Goal: Task Accomplishment & Management: Complete application form

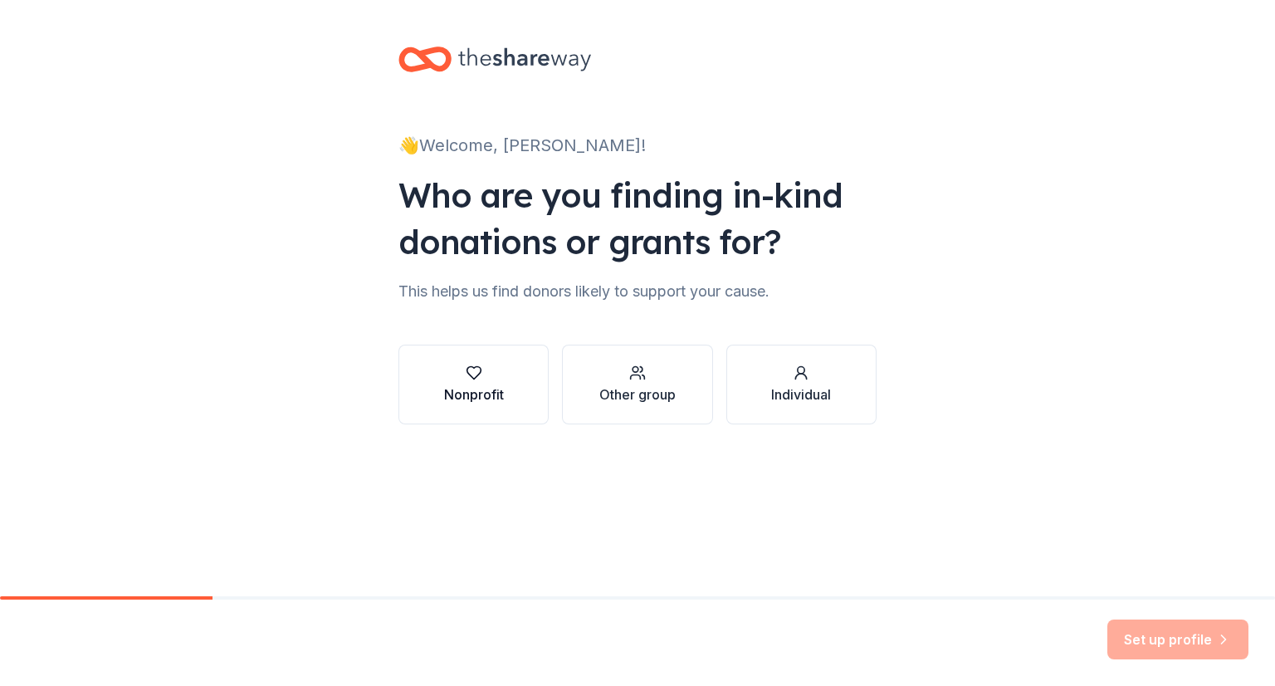
click at [509, 412] on button "Nonprofit" at bounding box center [474, 385] width 150 height 80
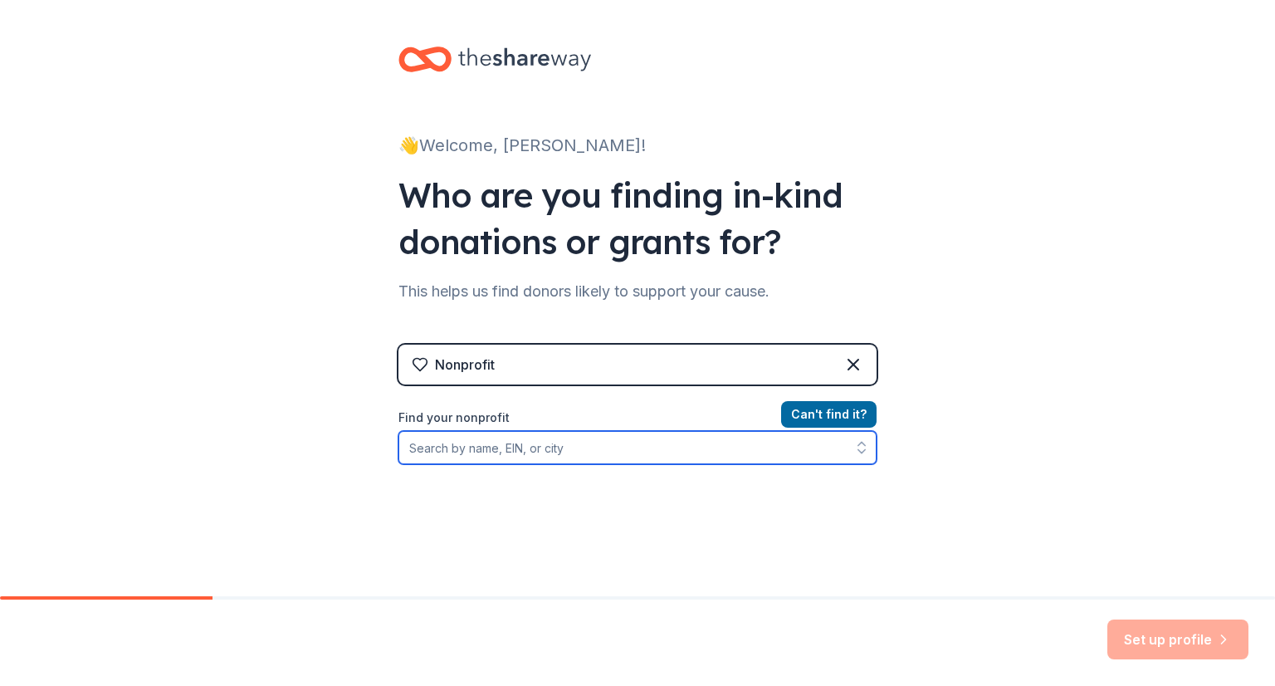
click at [530, 449] on input "Find your nonprofit" at bounding box center [638, 447] width 478 height 33
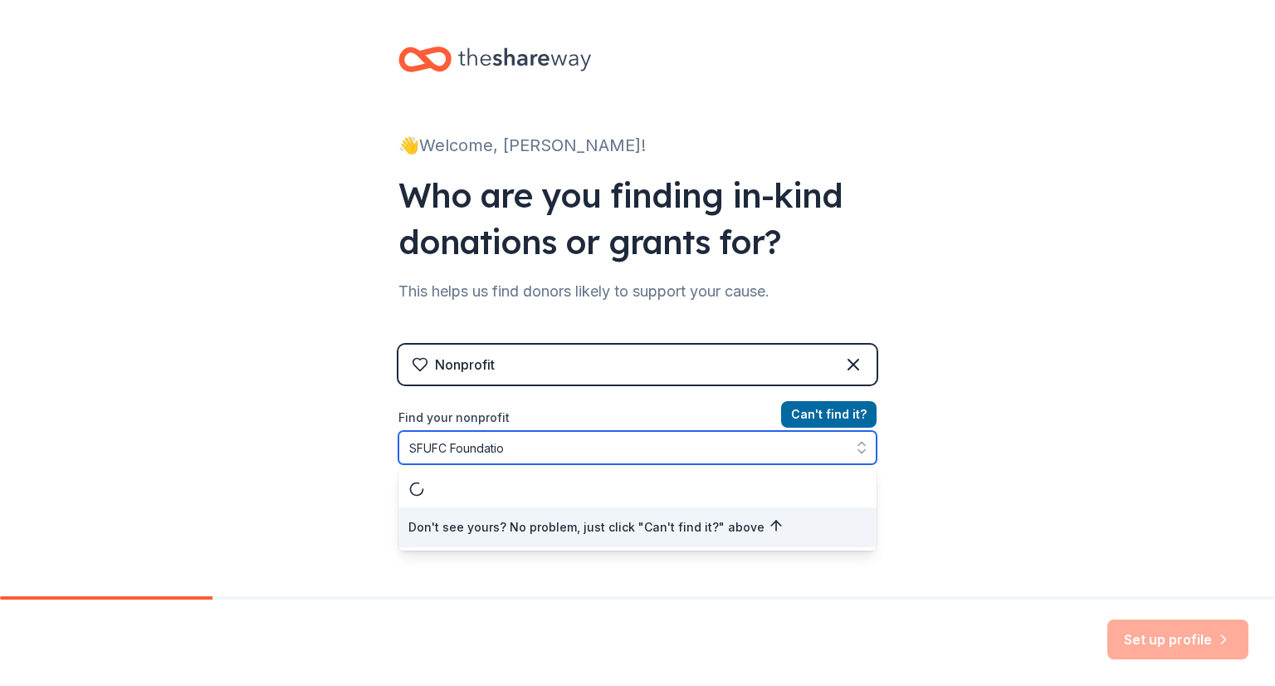
type input "SFUFC Foundation"
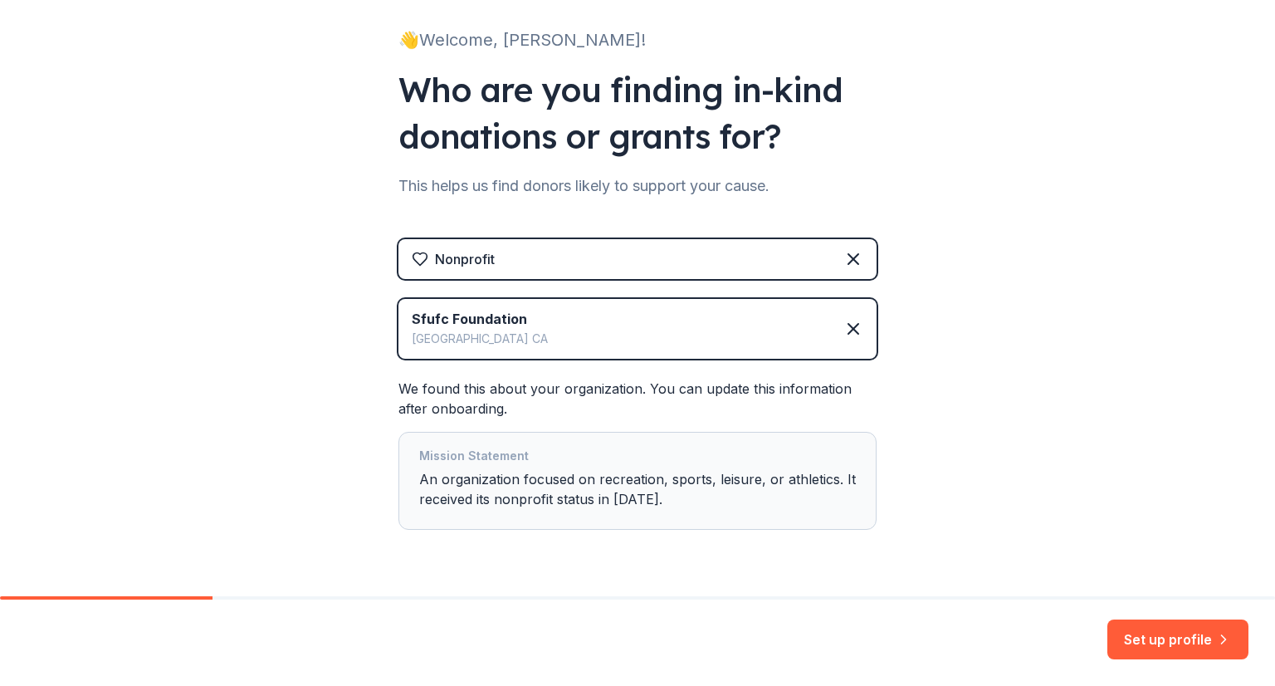
scroll to position [152, 0]
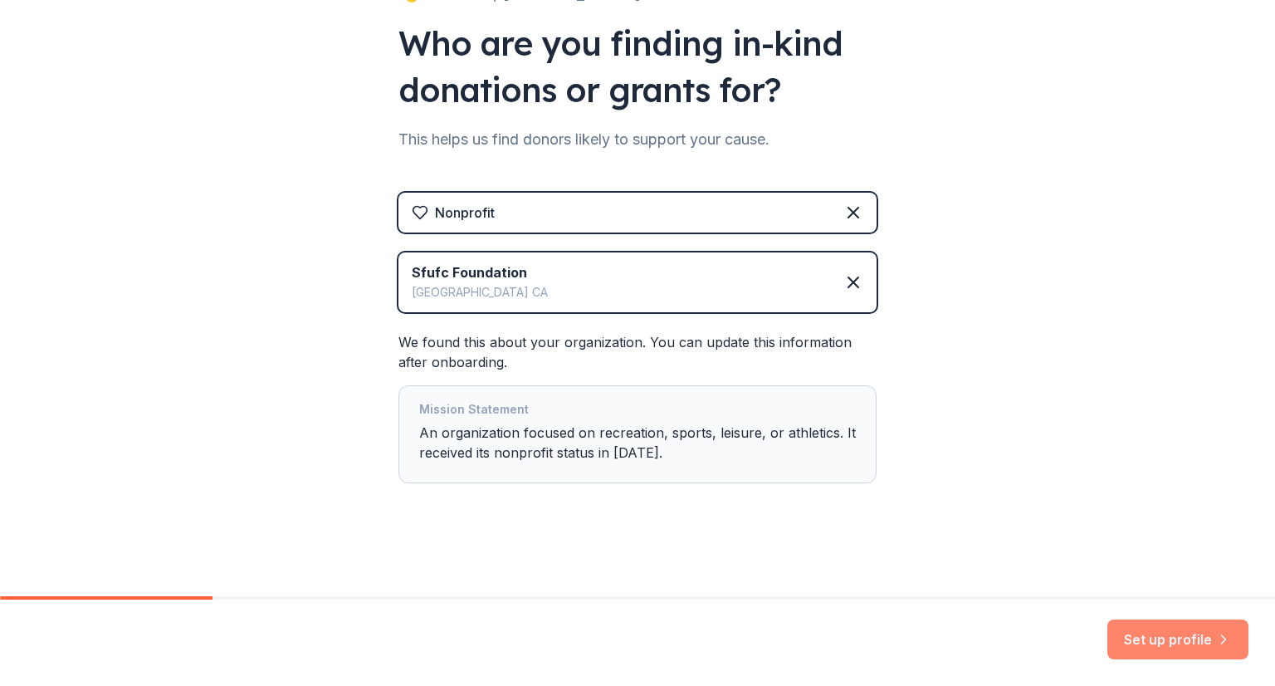
click at [1141, 631] on button "Set up profile" at bounding box center [1178, 639] width 141 height 40
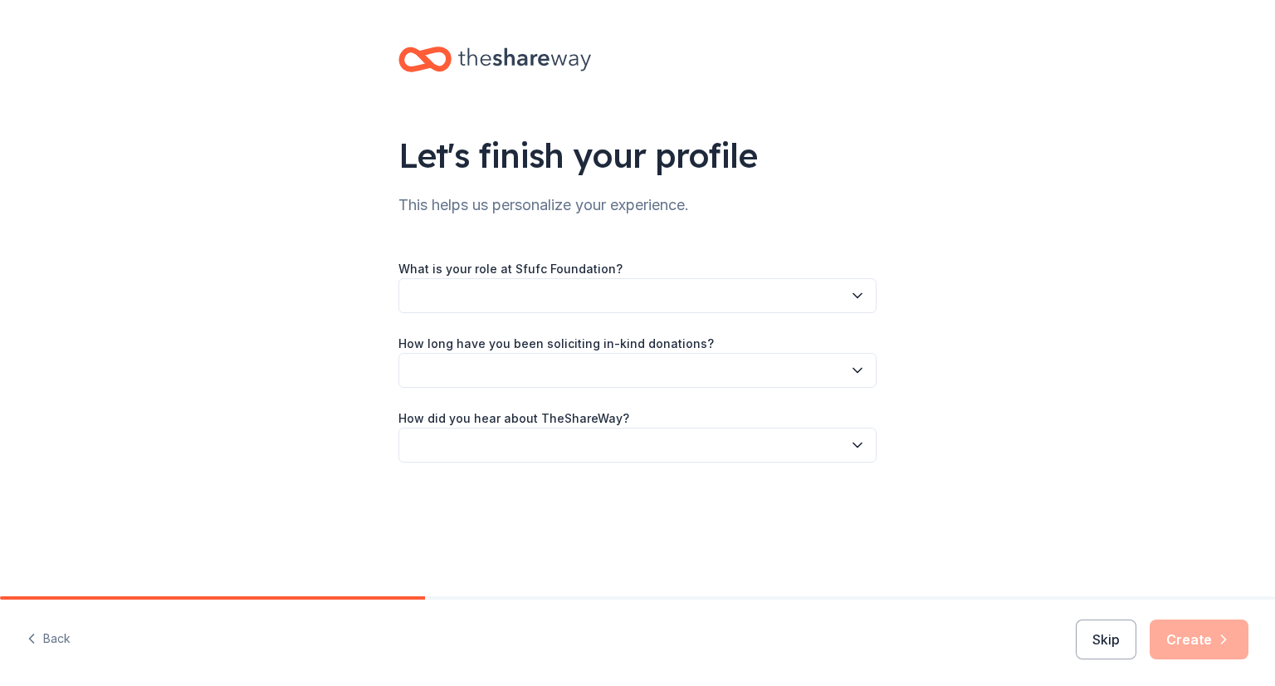
click at [697, 302] on button "button" at bounding box center [638, 295] width 478 height 35
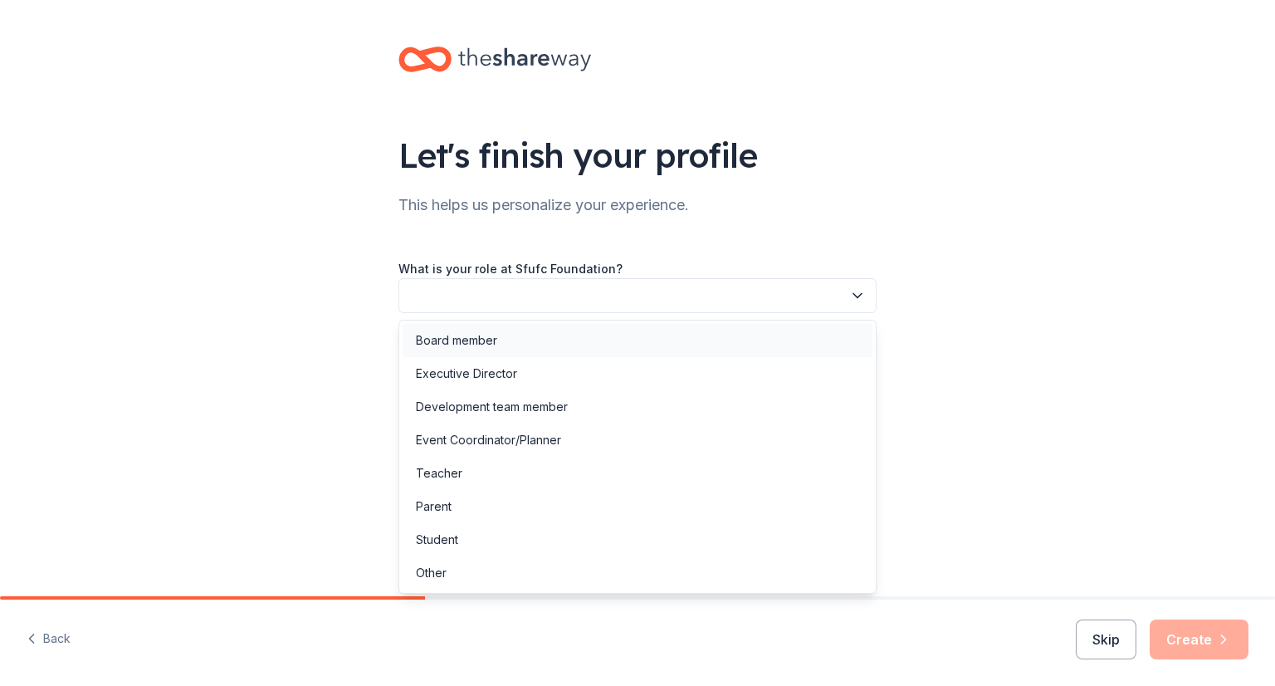
click at [648, 346] on div "Board member" at bounding box center [638, 340] width 470 height 33
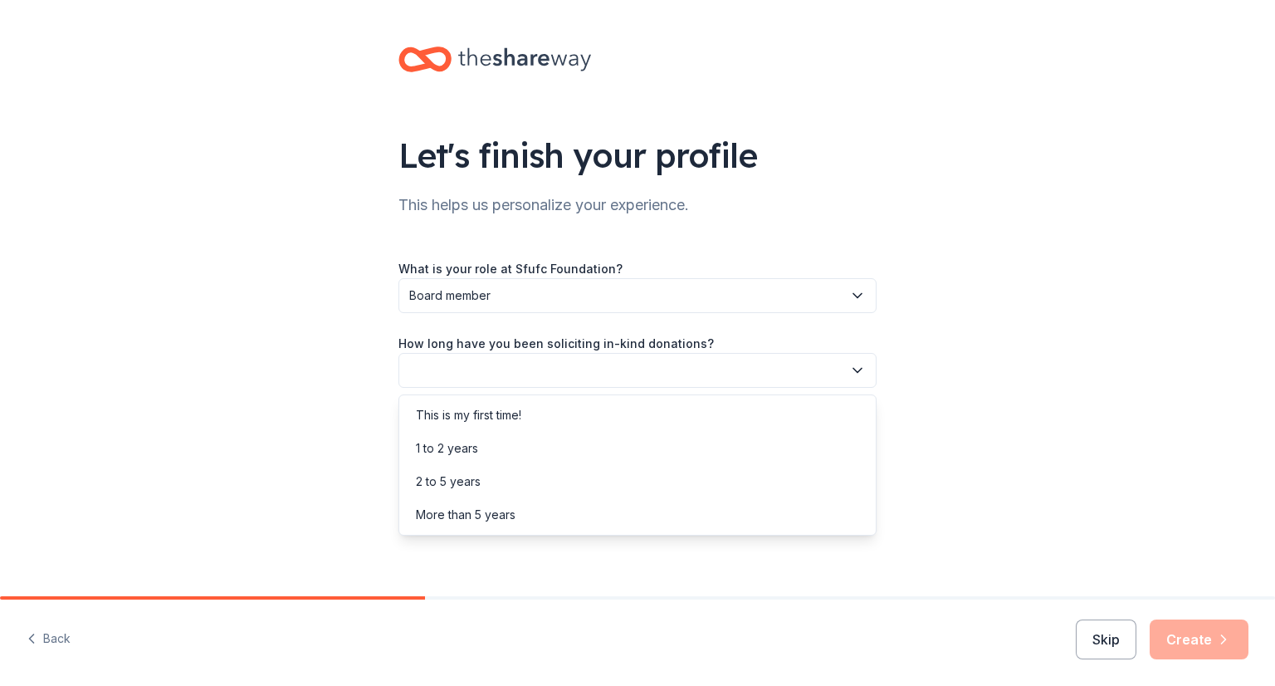
click at [618, 370] on button "button" at bounding box center [638, 370] width 478 height 35
click at [595, 414] on div "This is my first time!" at bounding box center [638, 415] width 470 height 33
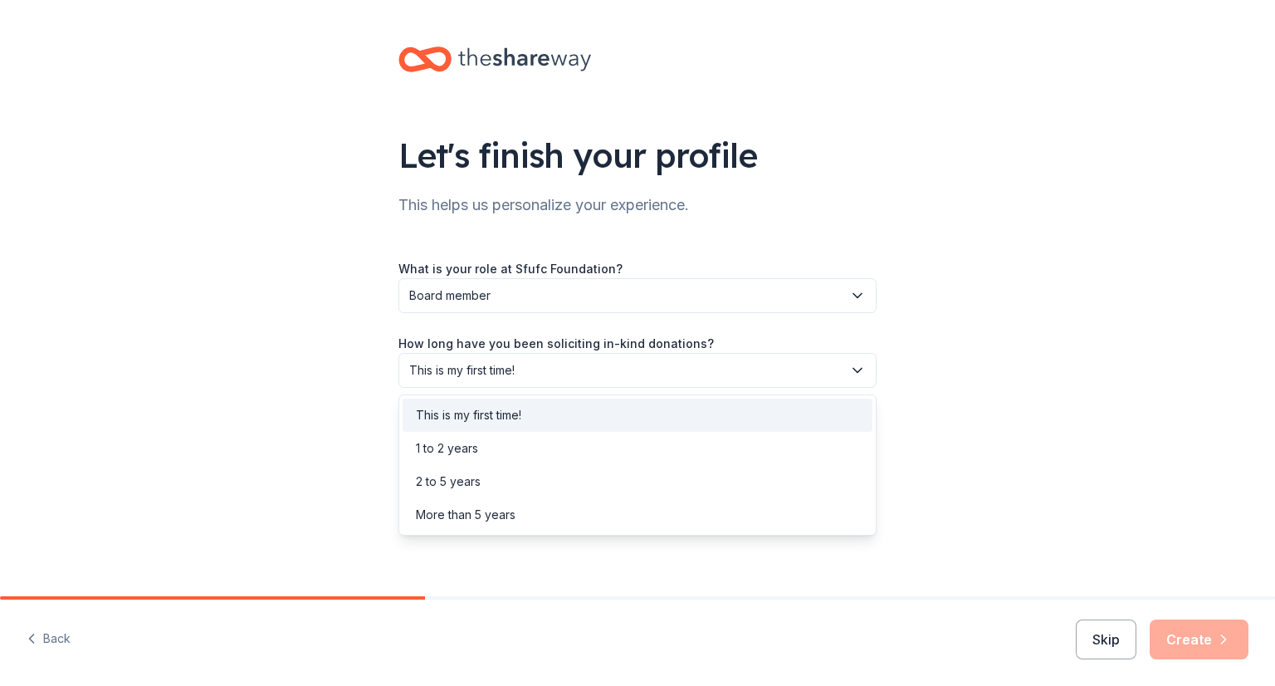
click at [609, 364] on span "This is my first time!" at bounding box center [625, 370] width 433 height 20
click at [572, 443] on div "1 to 2 years" at bounding box center [638, 448] width 470 height 33
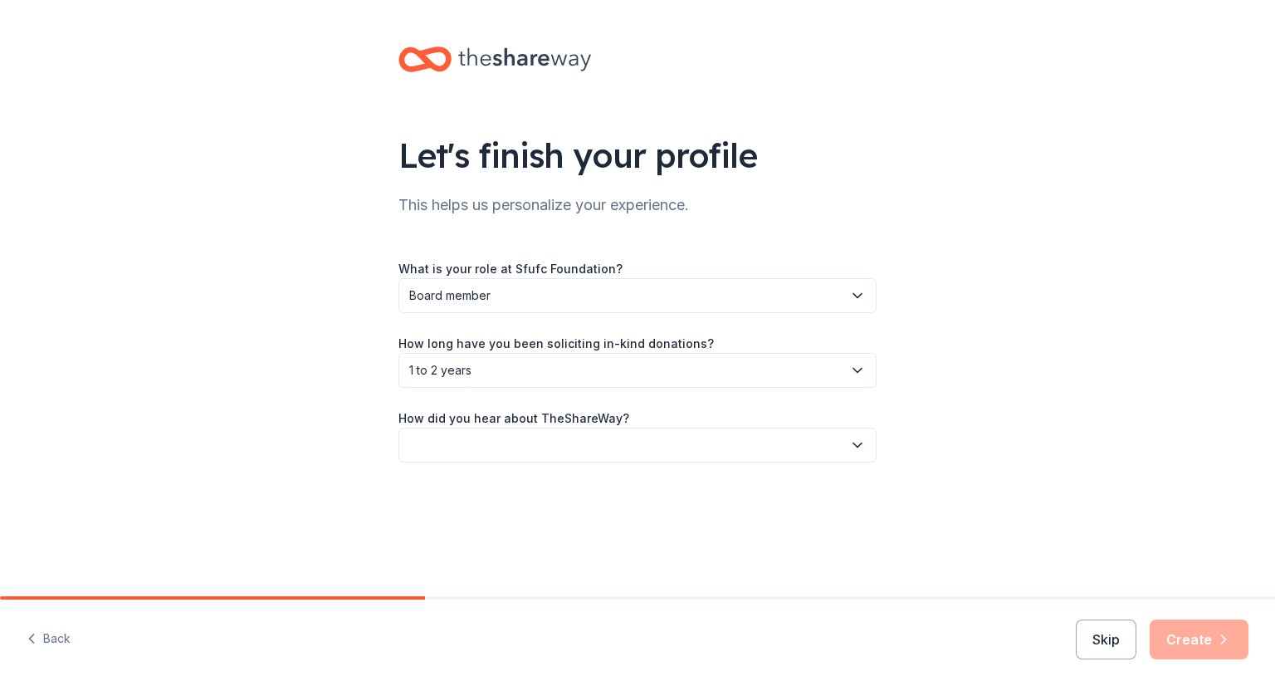
click at [565, 444] on button "button" at bounding box center [638, 445] width 478 height 35
click at [526, 528] on div "Online search" at bounding box center [638, 523] width 470 height 33
click at [1159, 635] on button "Create" at bounding box center [1199, 639] width 99 height 40
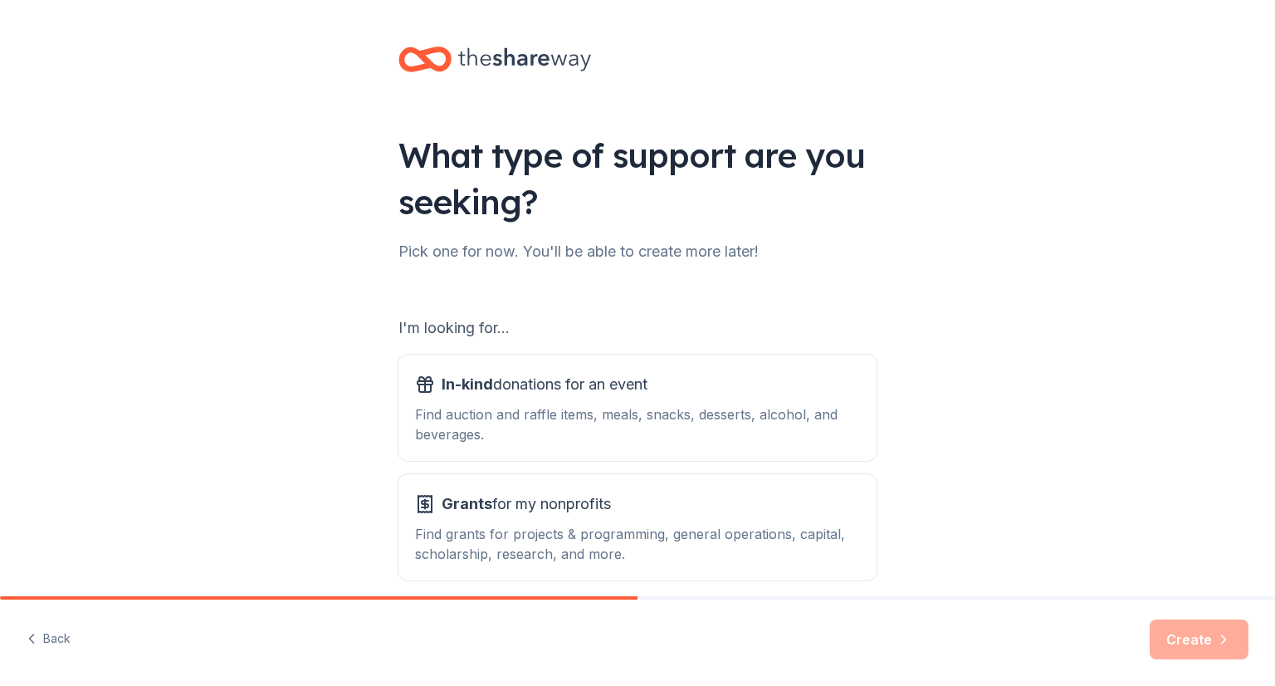
scroll to position [74, 0]
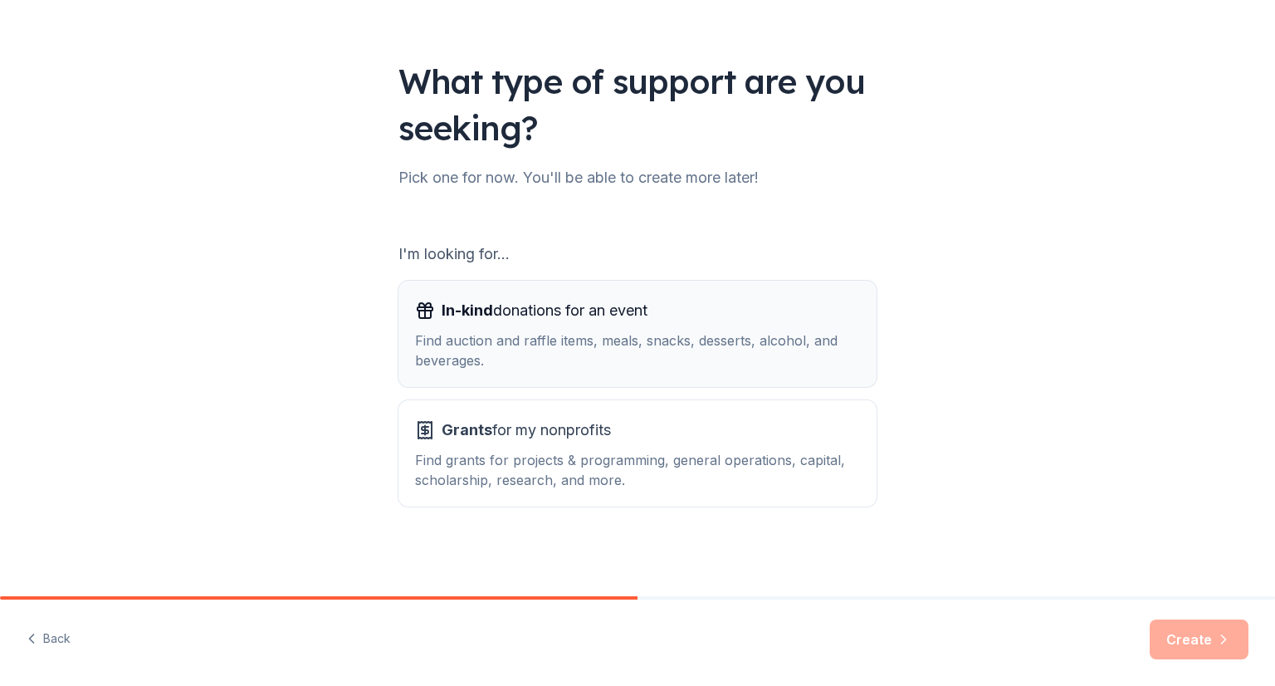
click at [719, 359] on div "Find auction and raffle items, meals, snacks, desserts, alcohol, and beverages." at bounding box center [637, 350] width 445 height 40
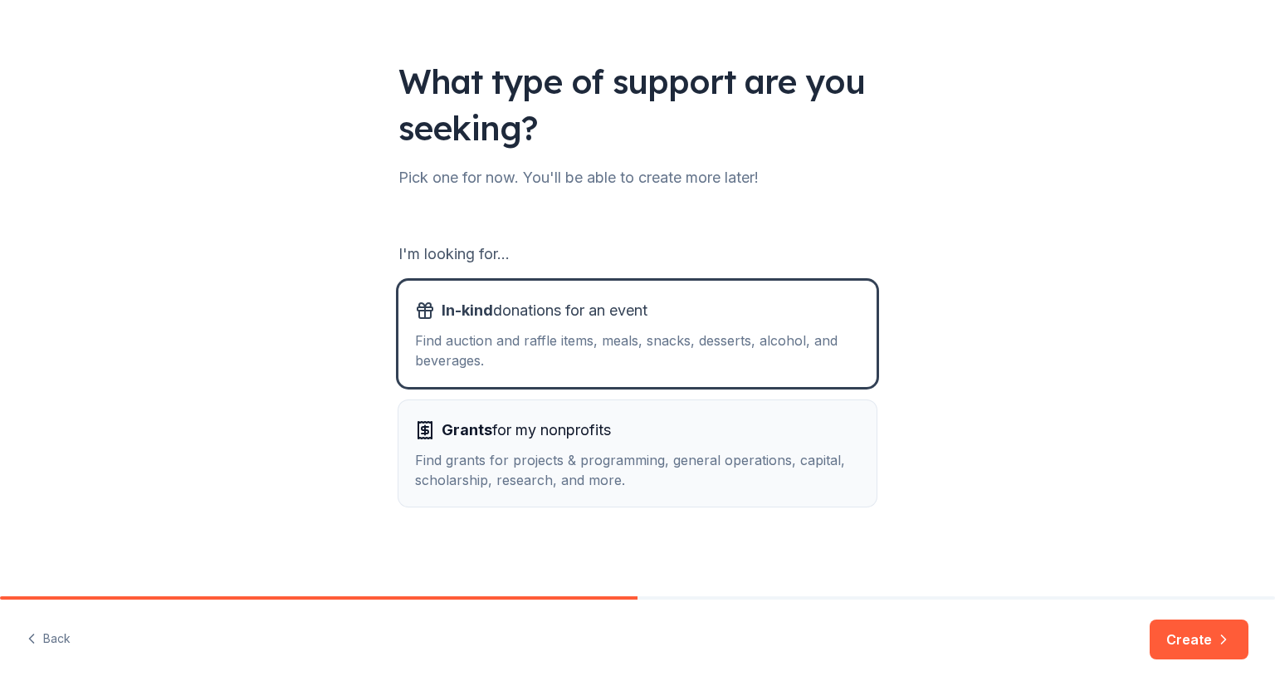
click at [650, 434] on div "Grants for my nonprofits" at bounding box center [637, 430] width 445 height 27
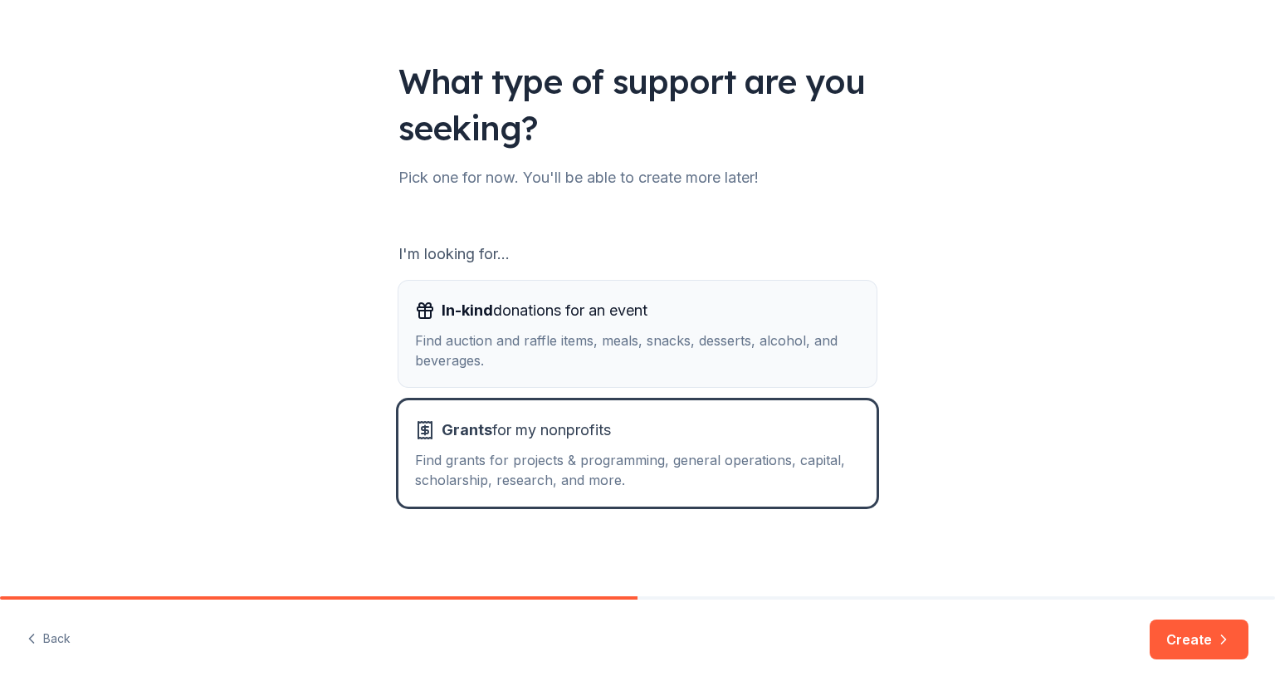
click at [754, 331] on div "Find auction and raffle items, meals, snacks, desserts, alcohol, and beverages." at bounding box center [637, 350] width 445 height 40
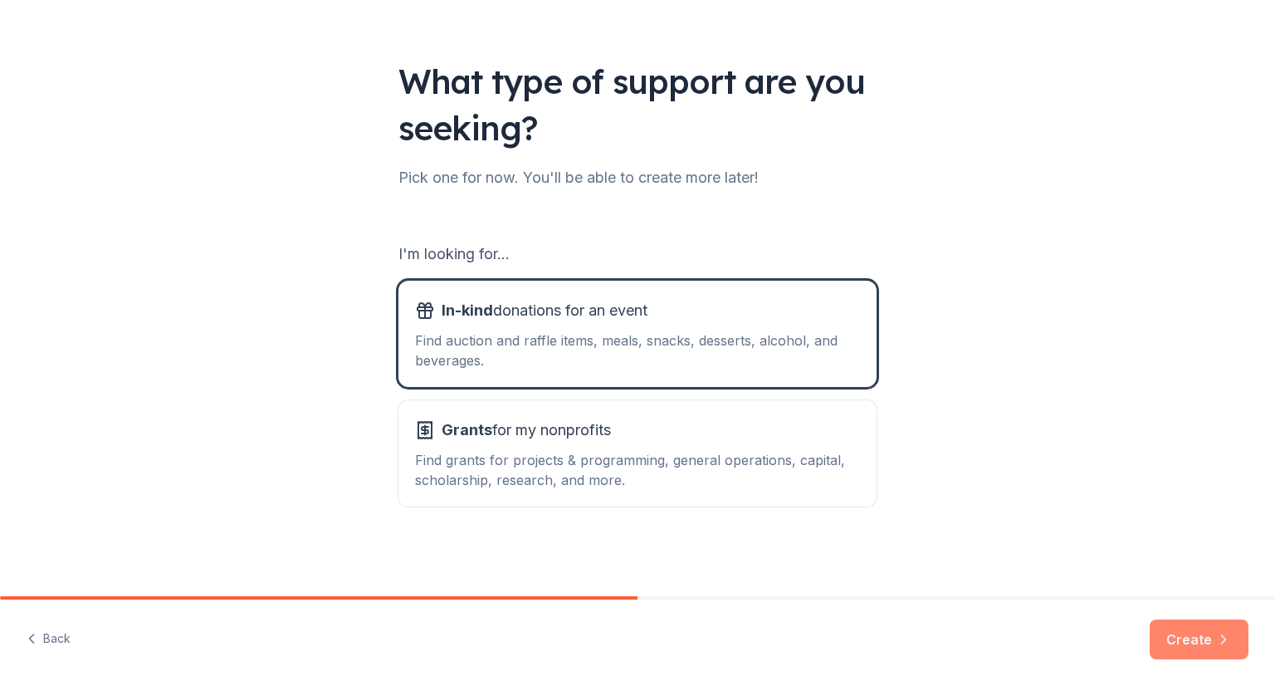
click at [1167, 643] on button "Create" at bounding box center [1199, 639] width 99 height 40
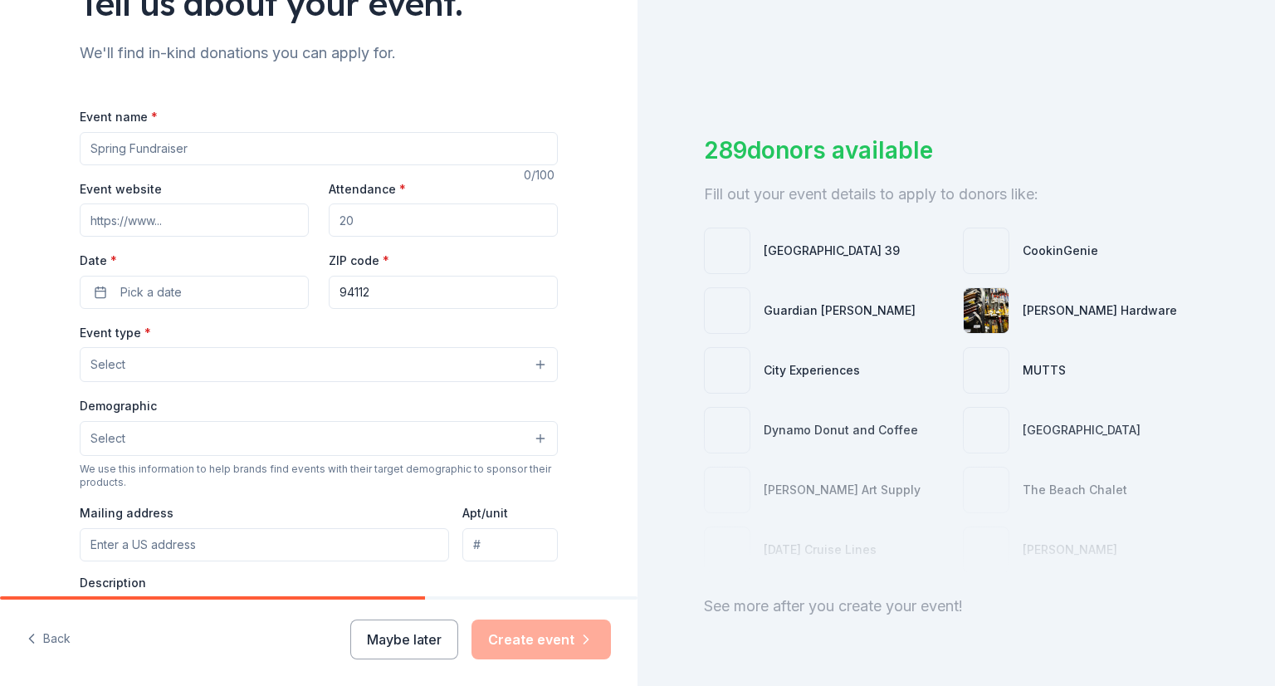
scroll to position [155, 0]
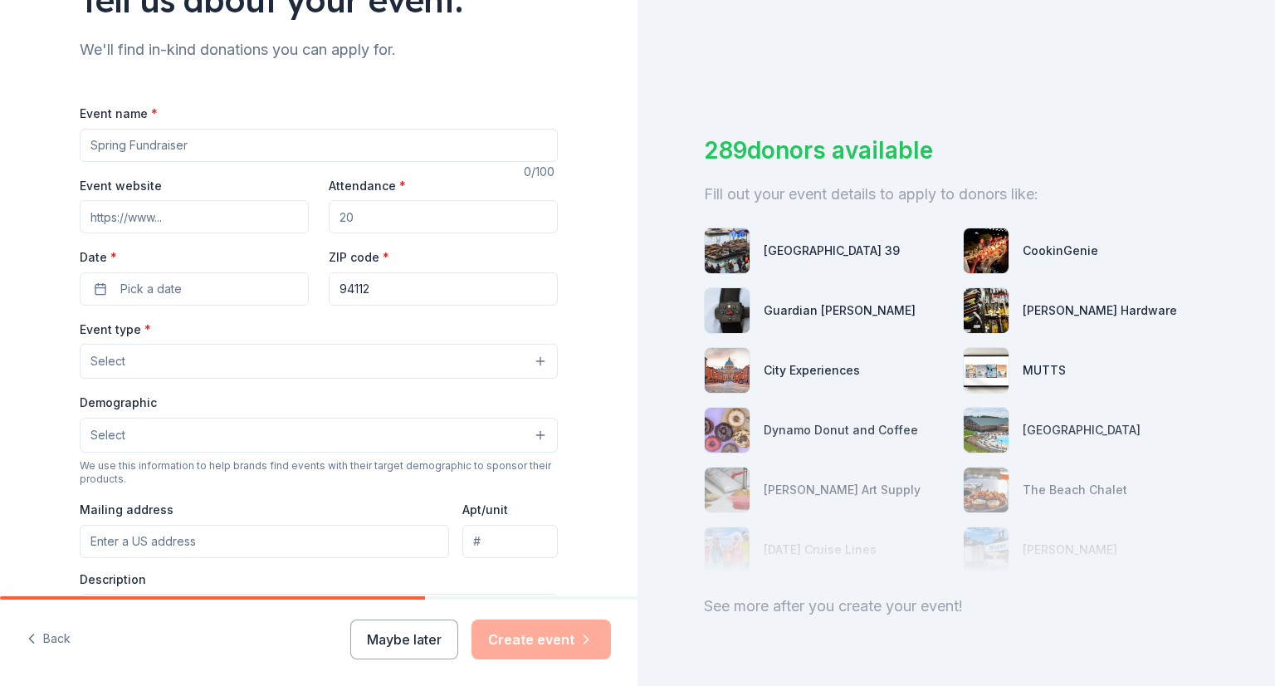
click at [267, 149] on input "Event name *" at bounding box center [319, 145] width 478 height 33
click at [258, 150] on input "Event name *" at bounding box center [319, 145] width 478 height 33
paste input "Casino Night Gala"
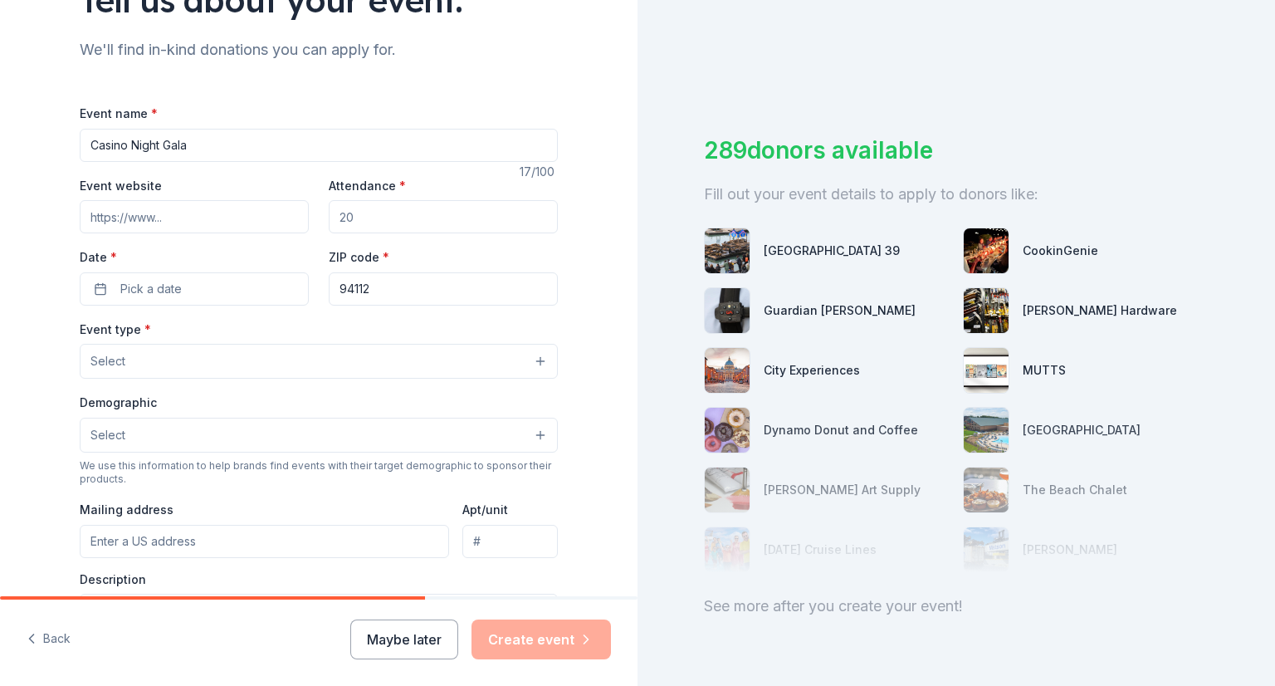
type input "Casino Night Gala"
click at [206, 218] on input "Event website" at bounding box center [194, 216] width 229 height 33
click at [484, 367] on button "Select" at bounding box center [319, 361] width 478 height 35
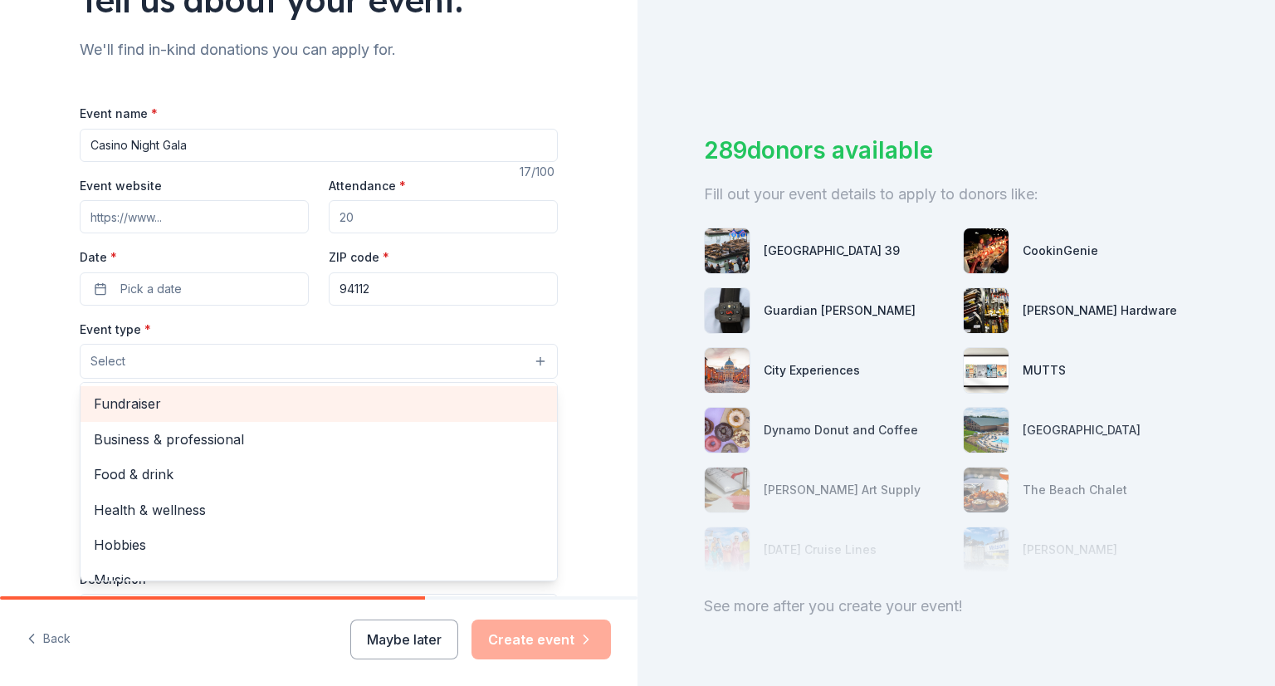
click at [452, 394] on span "Fundraiser" at bounding box center [319, 404] width 450 height 22
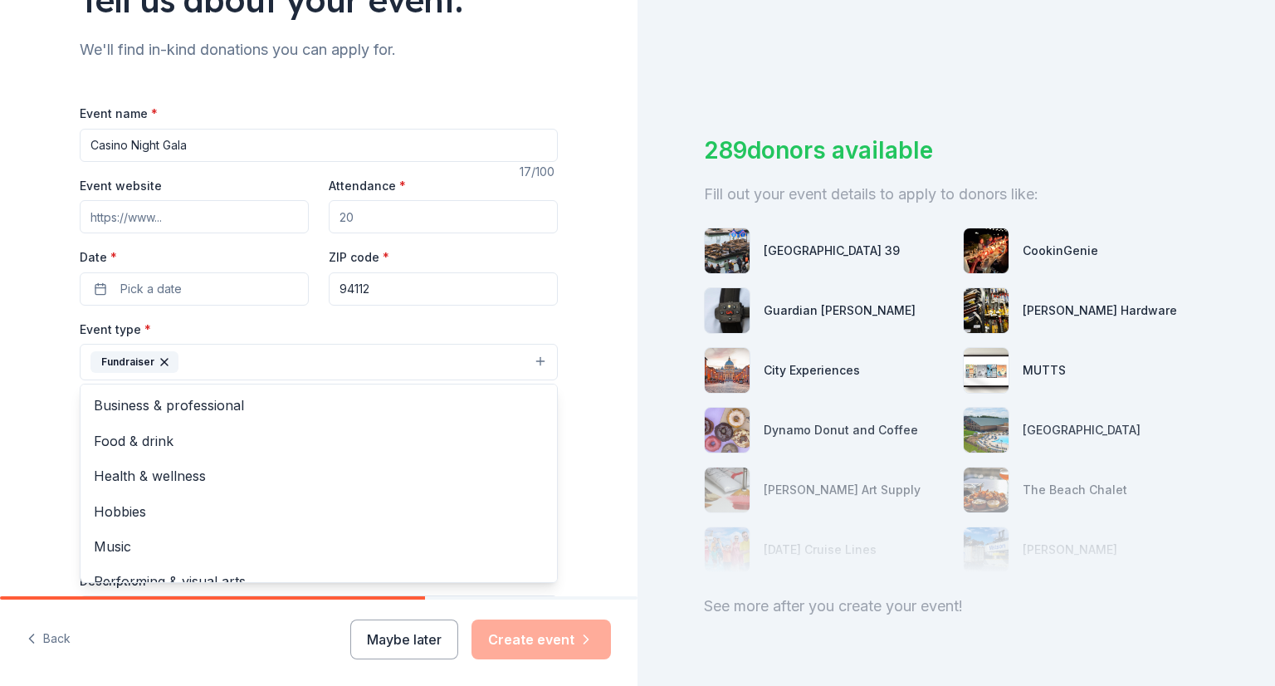
click at [568, 340] on div "Tell us about your event. We'll find in-kind donations you can apply for. Event…" at bounding box center [318, 398] width 531 height 1107
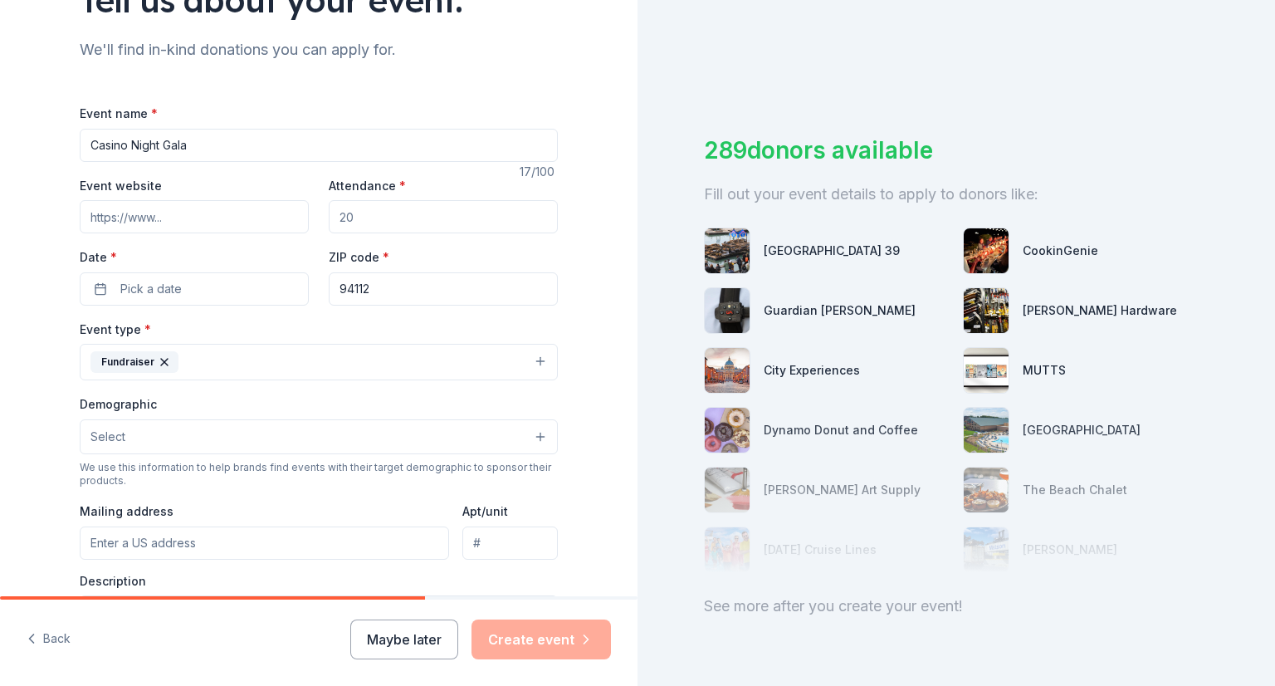
click at [382, 223] on input "Attendance *" at bounding box center [443, 216] width 229 height 33
type input "200"
click at [215, 282] on button "Pick a date" at bounding box center [194, 288] width 229 height 33
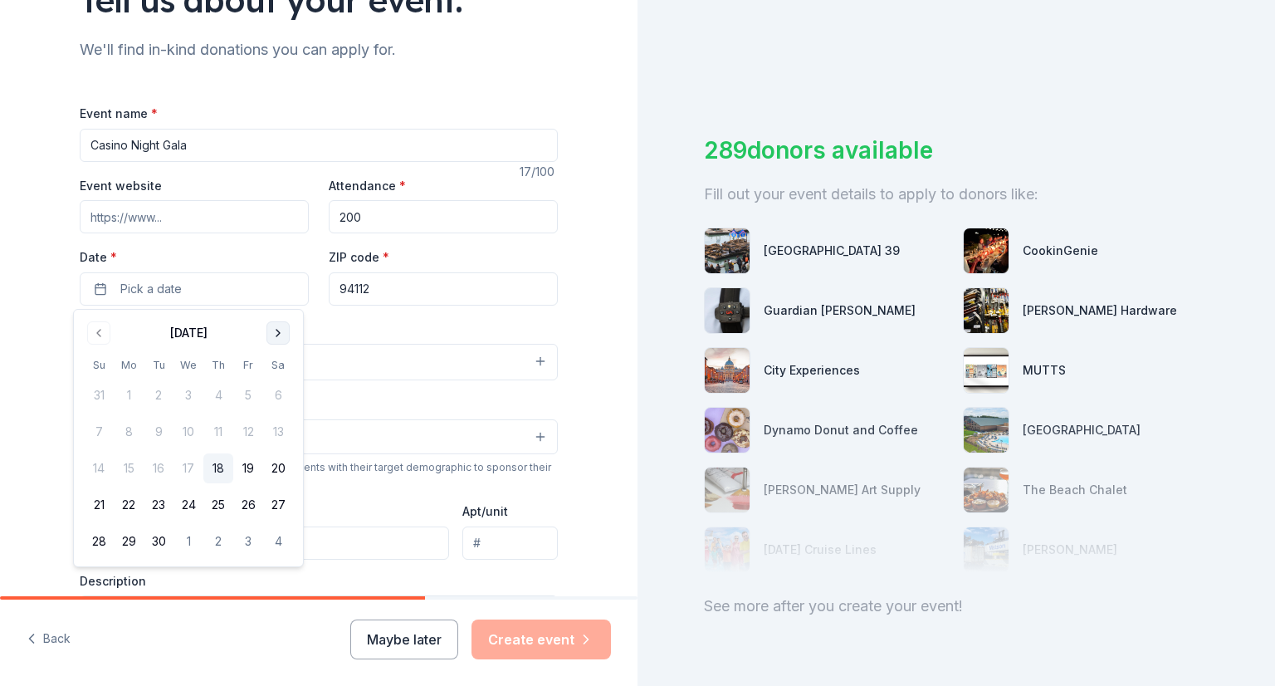
click at [276, 335] on button "Go to next month" at bounding box center [278, 332] width 23 height 23
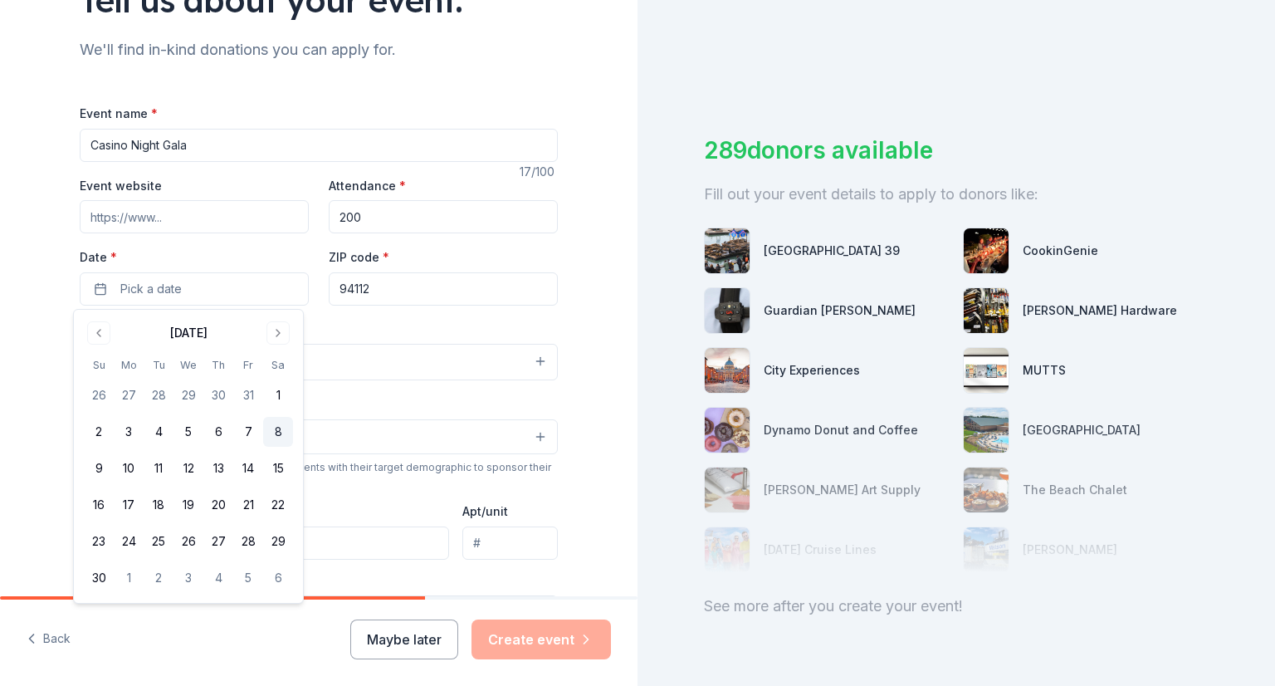
click at [272, 436] on button "8" at bounding box center [278, 432] width 30 height 30
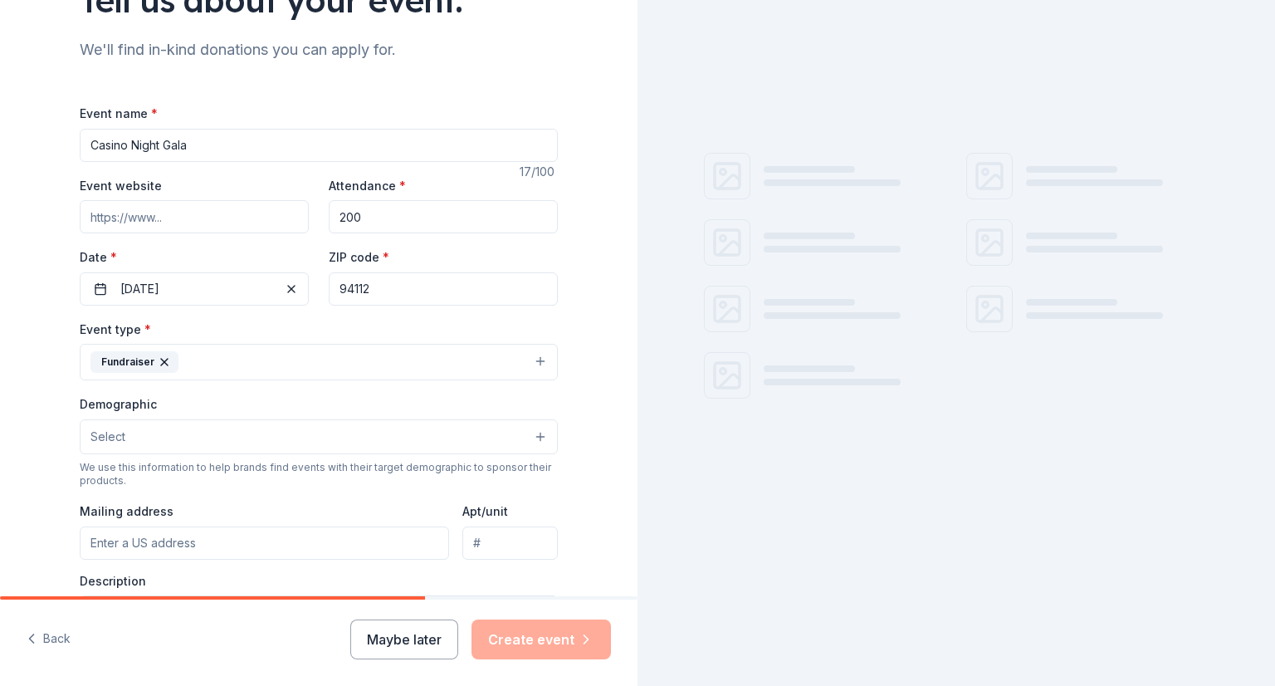
click at [384, 285] on input "94112" at bounding box center [443, 288] width 229 height 33
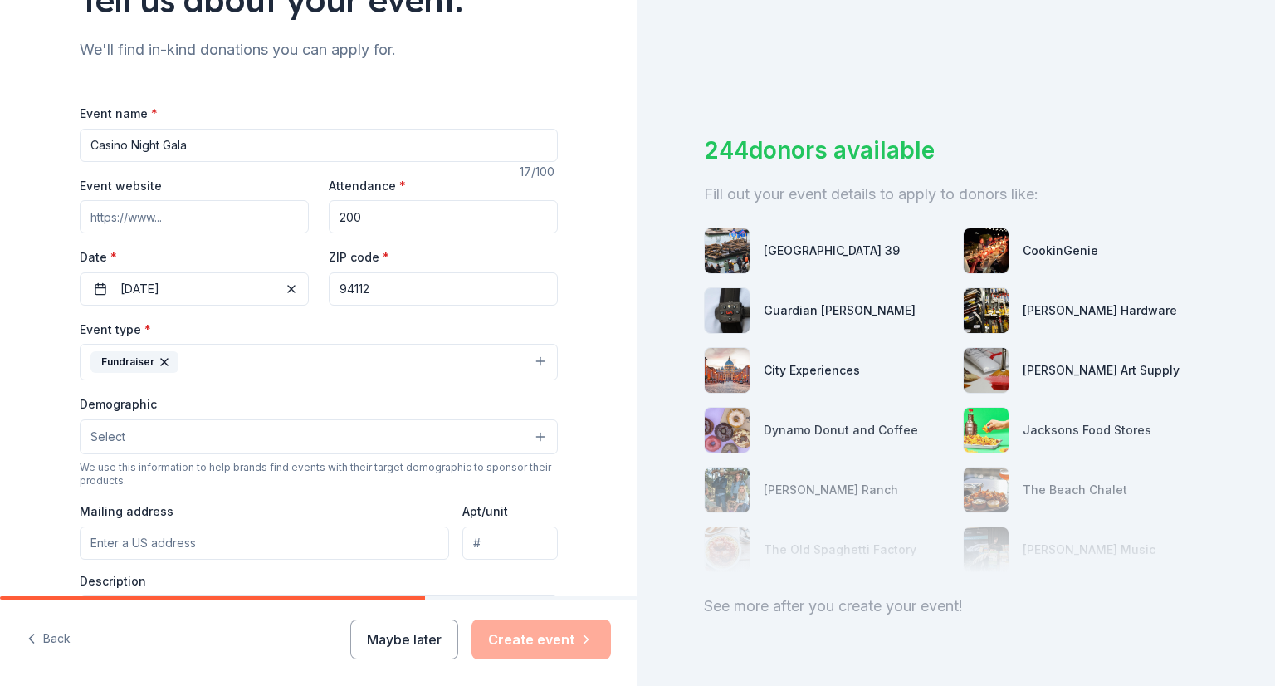
click at [271, 426] on button "Select" at bounding box center [319, 436] width 478 height 35
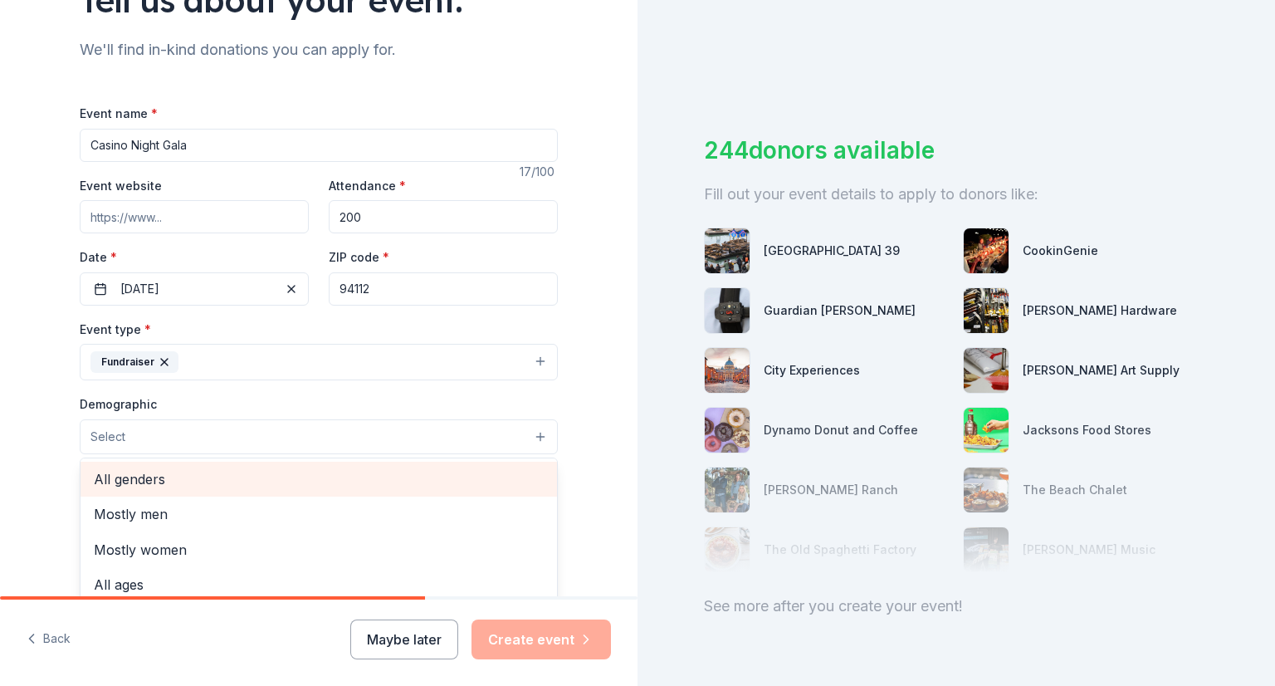
click at [259, 469] on span "All genders" at bounding box center [319, 479] width 450 height 22
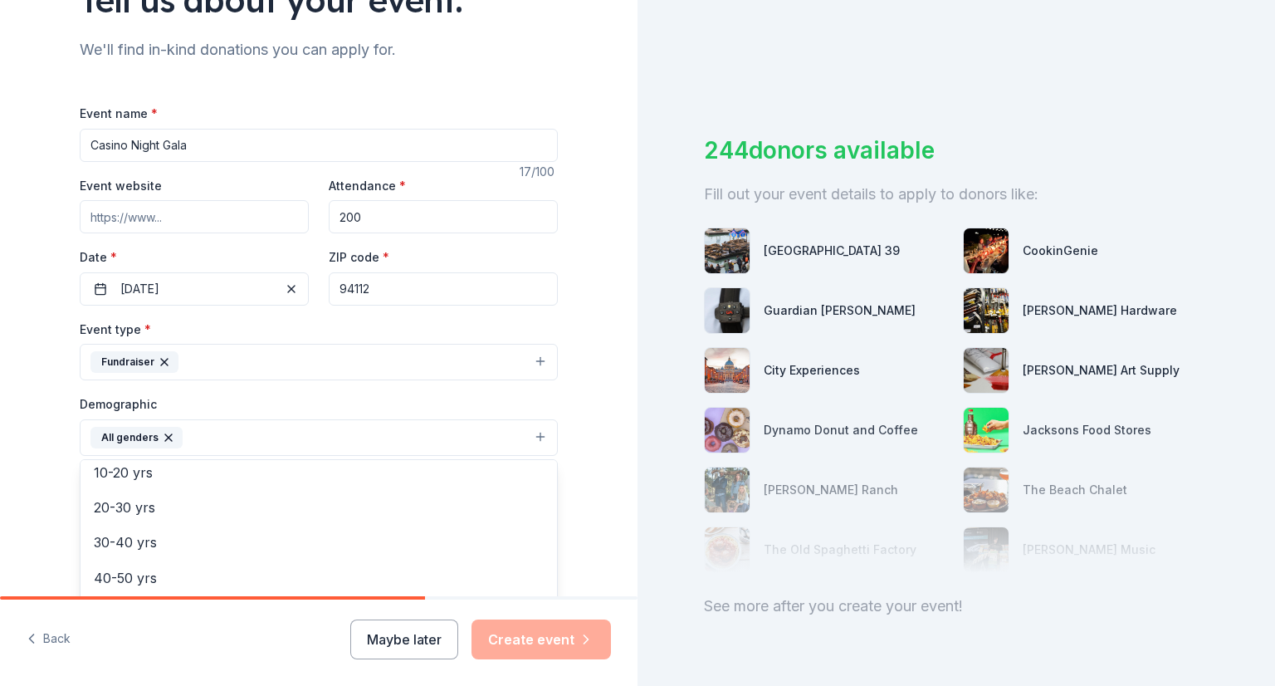
scroll to position [164, 0]
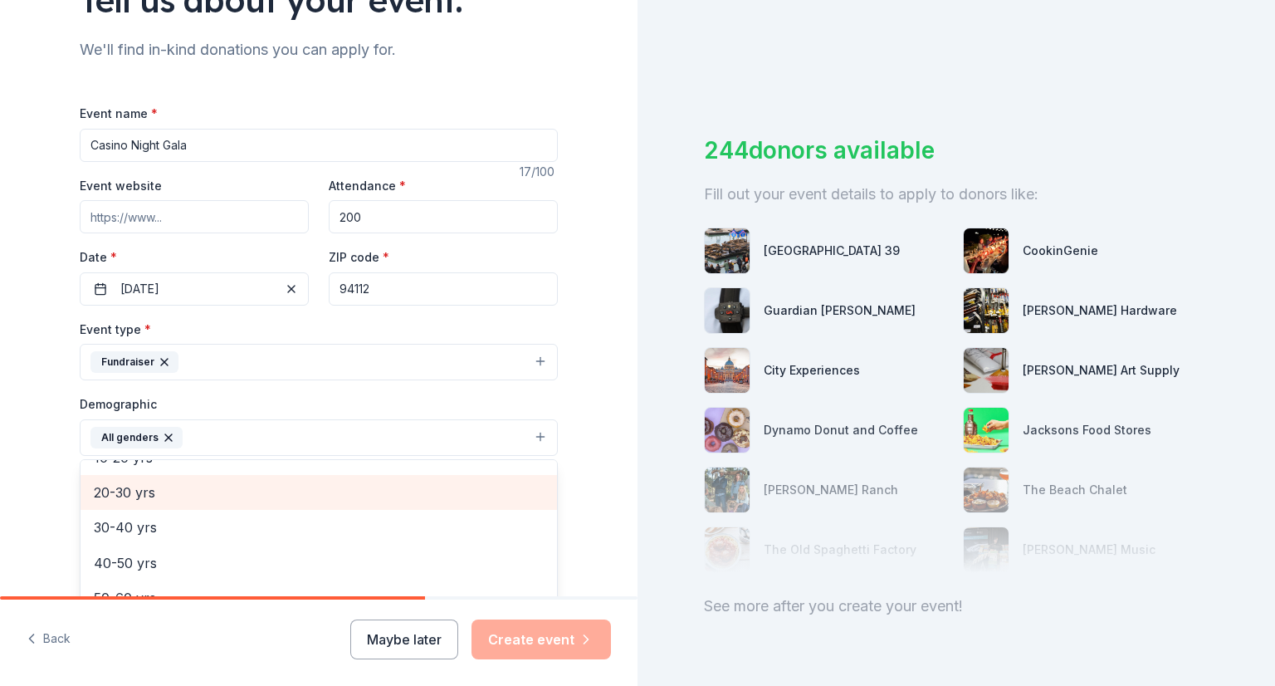
click at [173, 502] on span "20-30 yrs" at bounding box center [319, 493] width 450 height 22
click at [170, 501] on span "30-40 yrs" at bounding box center [319, 493] width 450 height 22
click at [169, 497] on span "40-50 yrs" at bounding box center [319, 497] width 450 height 22
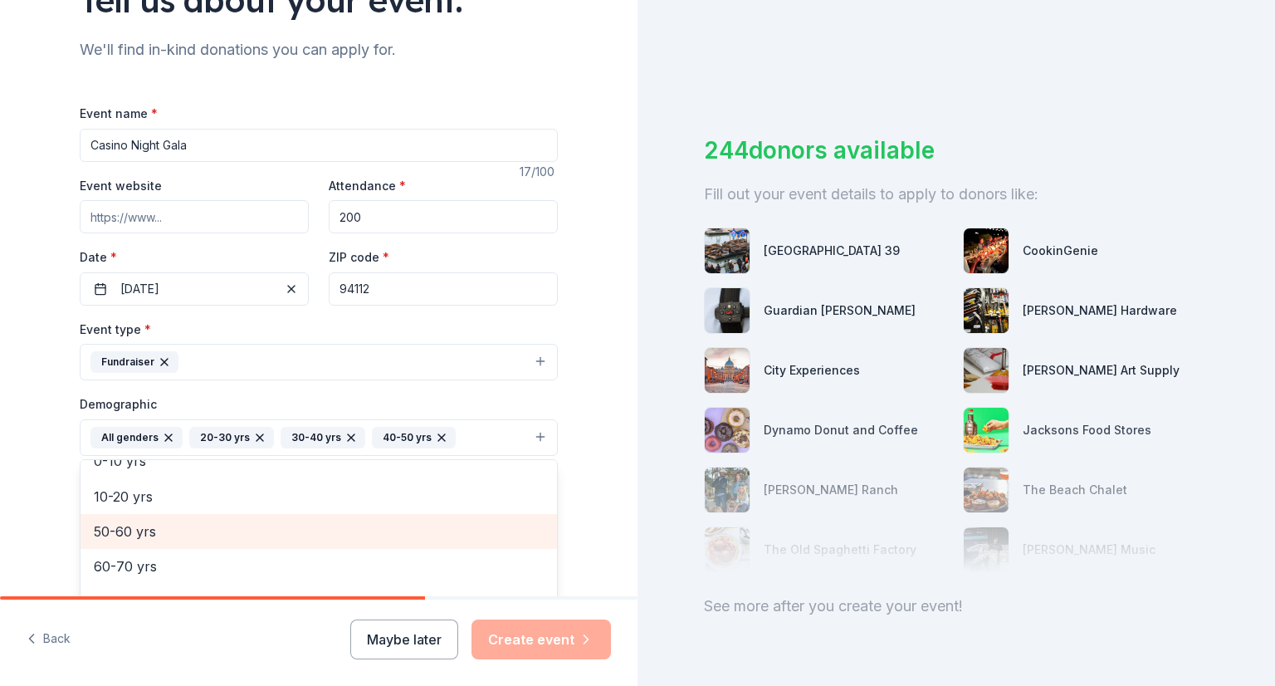
click at [169, 524] on span "50-60 yrs" at bounding box center [319, 532] width 450 height 22
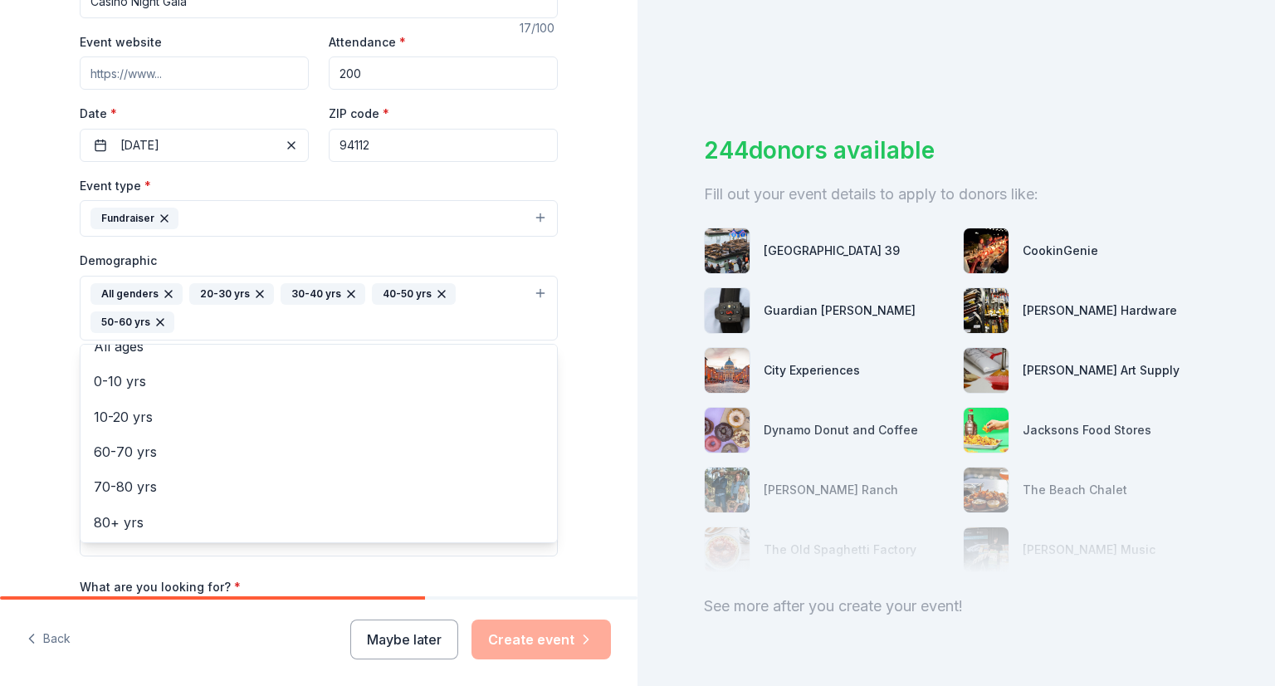
scroll to position [360, 0]
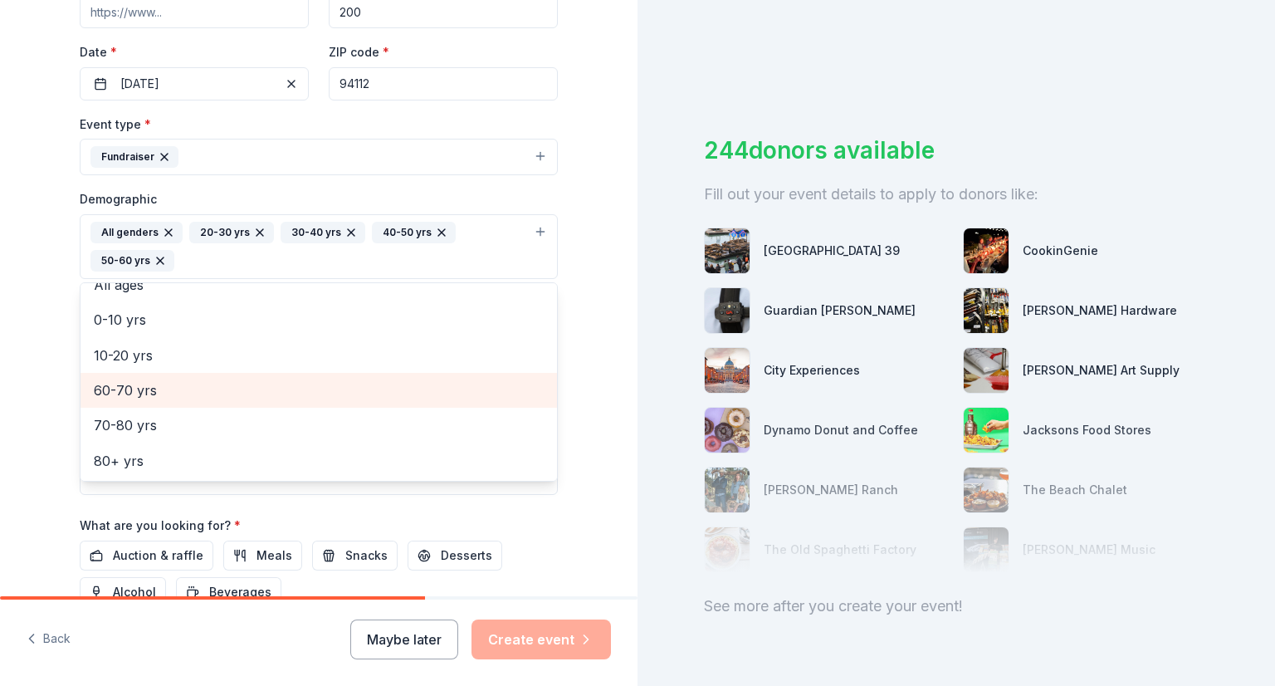
click at [139, 392] on span "60-70 yrs" at bounding box center [319, 390] width 450 height 22
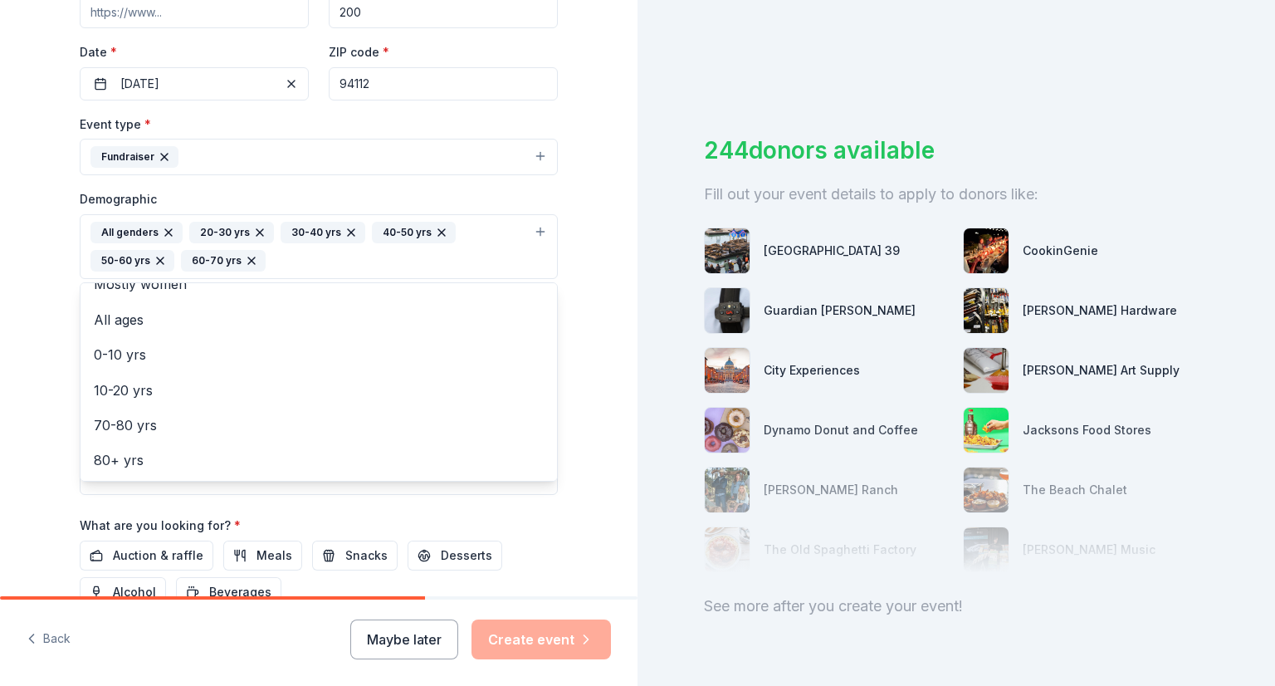
click at [599, 295] on div "Tell us about your event. We'll find in-kind donations you can apply for. Event…" at bounding box center [319, 208] width 638 height 1137
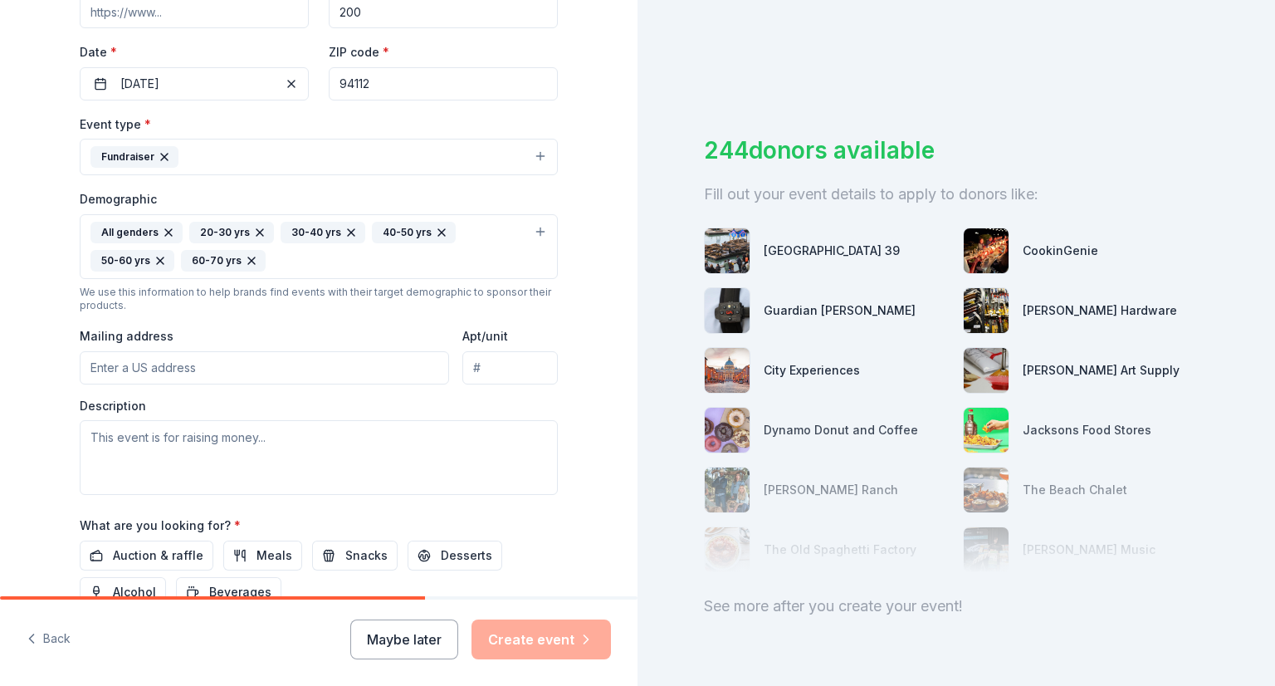
click at [300, 367] on input "Mailing address" at bounding box center [264, 367] width 369 height 33
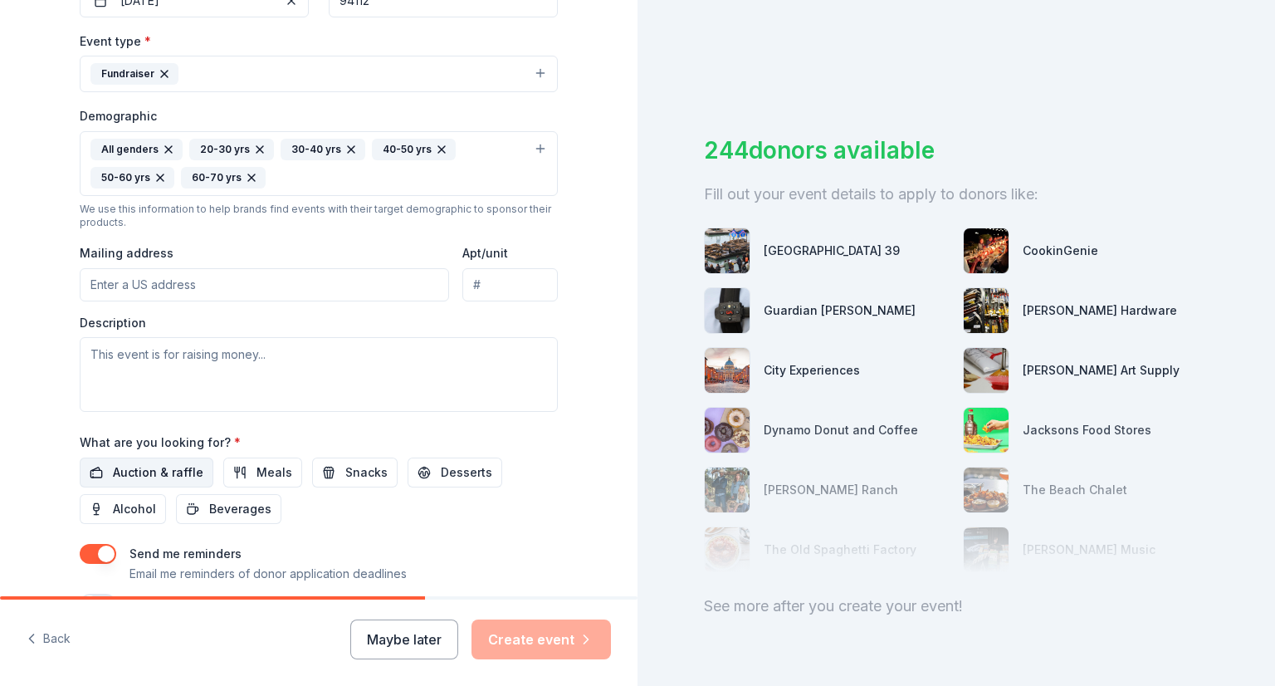
click at [115, 468] on span "Auction & raffle" at bounding box center [158, 472] width 91 height 20
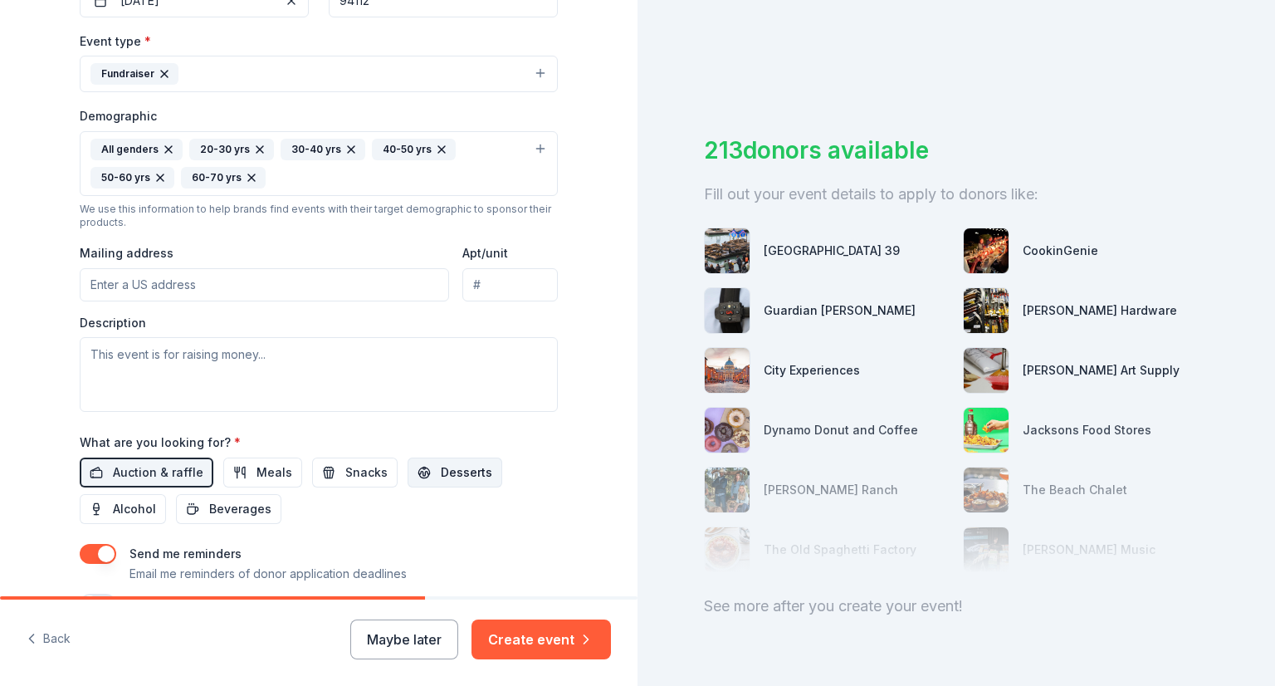
click at [411, 477] on button "Desserts" at bounding box center [455, 473] width 95 height 30
click at [361, 477] on span "Snacks" at bounding box center [366, 472] width 42 height 20
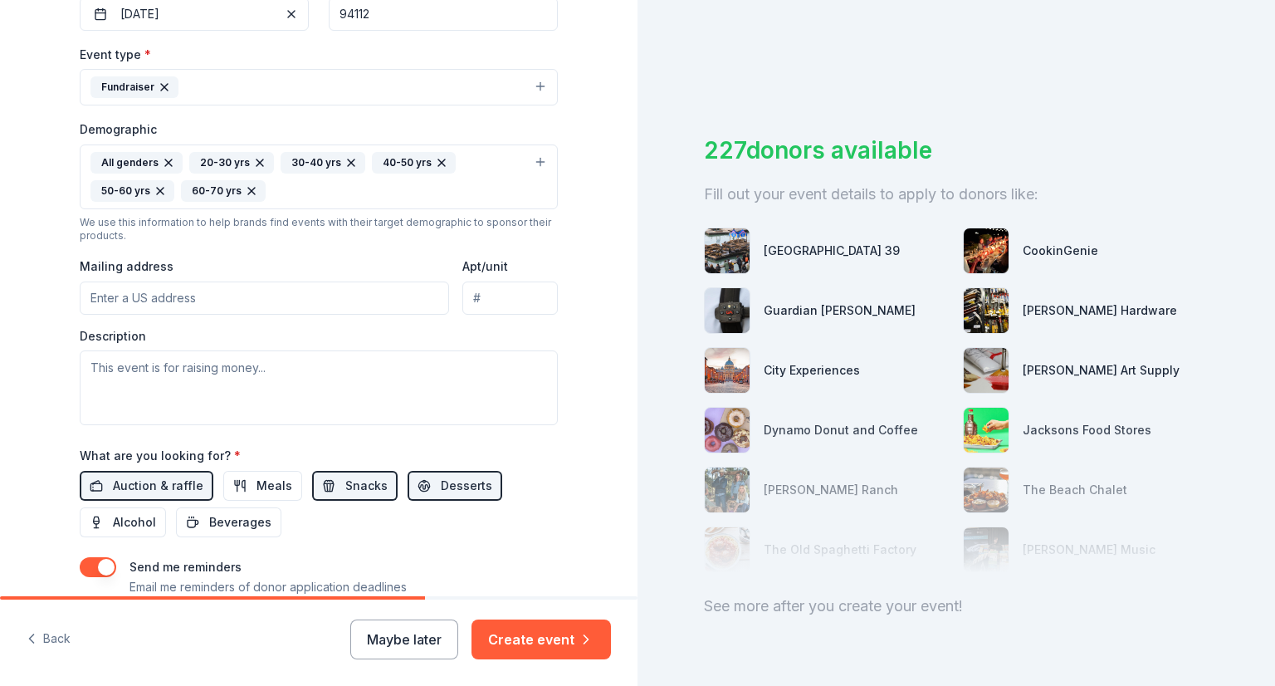
scroll to position [419, 0]
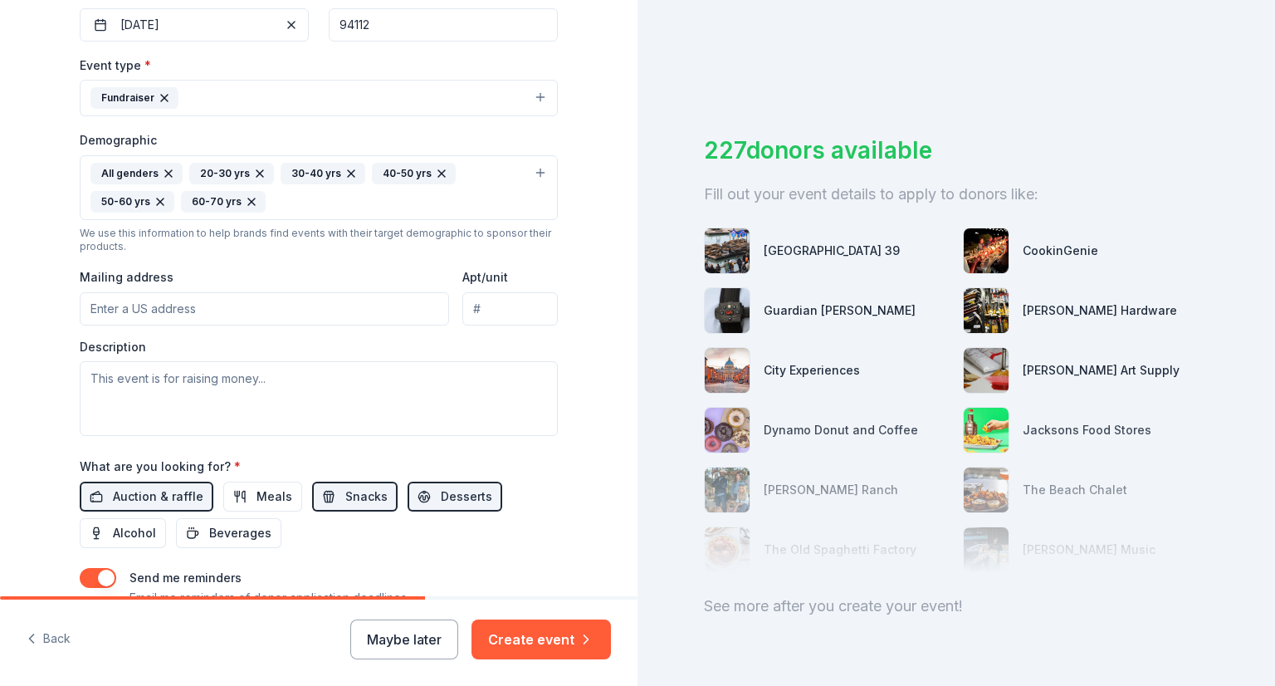
click at [286, 310] on input "Mailing address" at bounding box center [264, 308] width 369 height 33
click at [269, 314] on input "Mailing address" at bounding box center [264, 308] width 369 height 33
paste input "[STREET_ADDRESS]"
drag, startPoint x: 174, startPoint y: 307, endPoint x: 283, endPoint y: 311, distance: 108.8
click at [283, 311] on input "[STREET_ADDRESS]" at bounding box center [264, 308] width 369 height 33
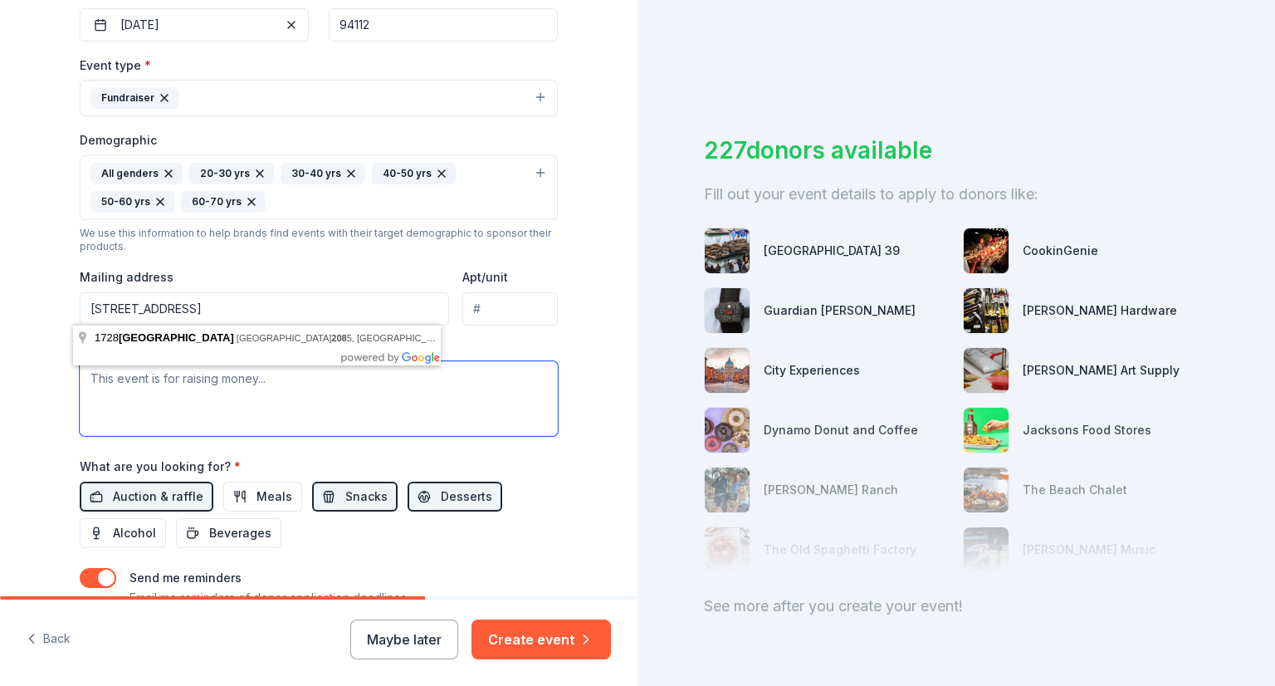
click at [200, 406] on textarea at bounding box center [319, 398] width 478 height 75
click at [262, 315] on input "[STREET_ADDRESS]" at bounding box center [264, 308] width 369 height 33
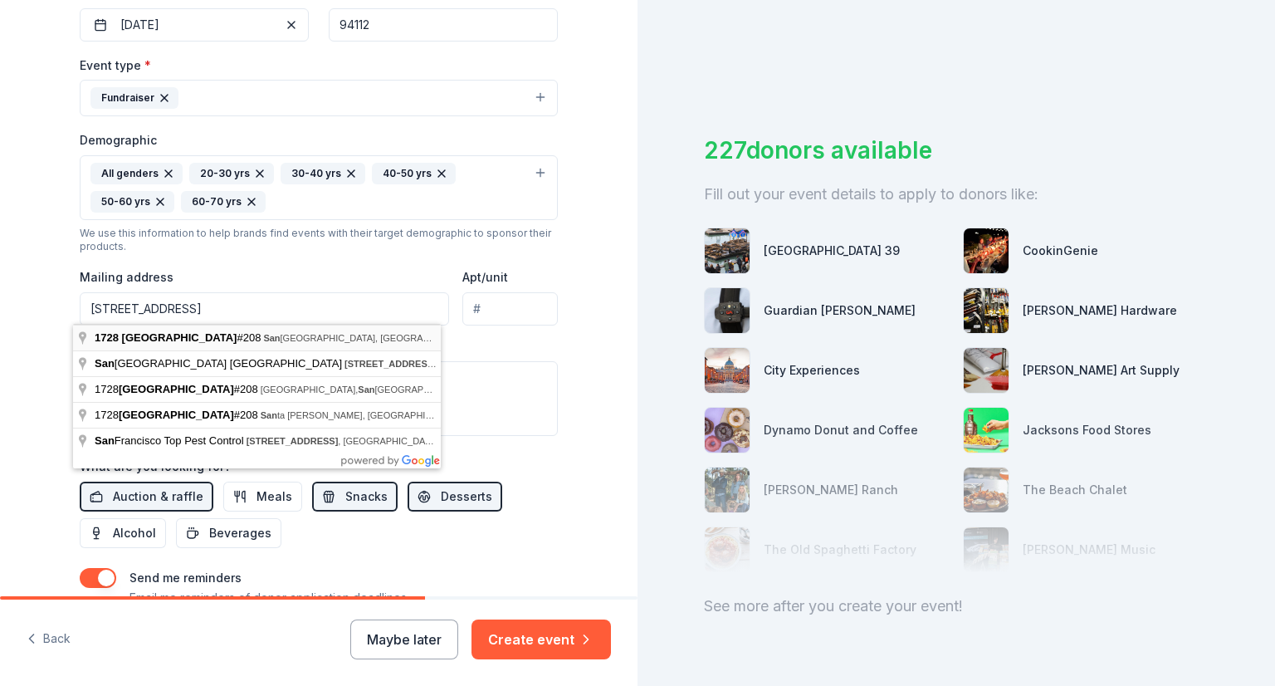
type input "[STREET_ADDRESS]"
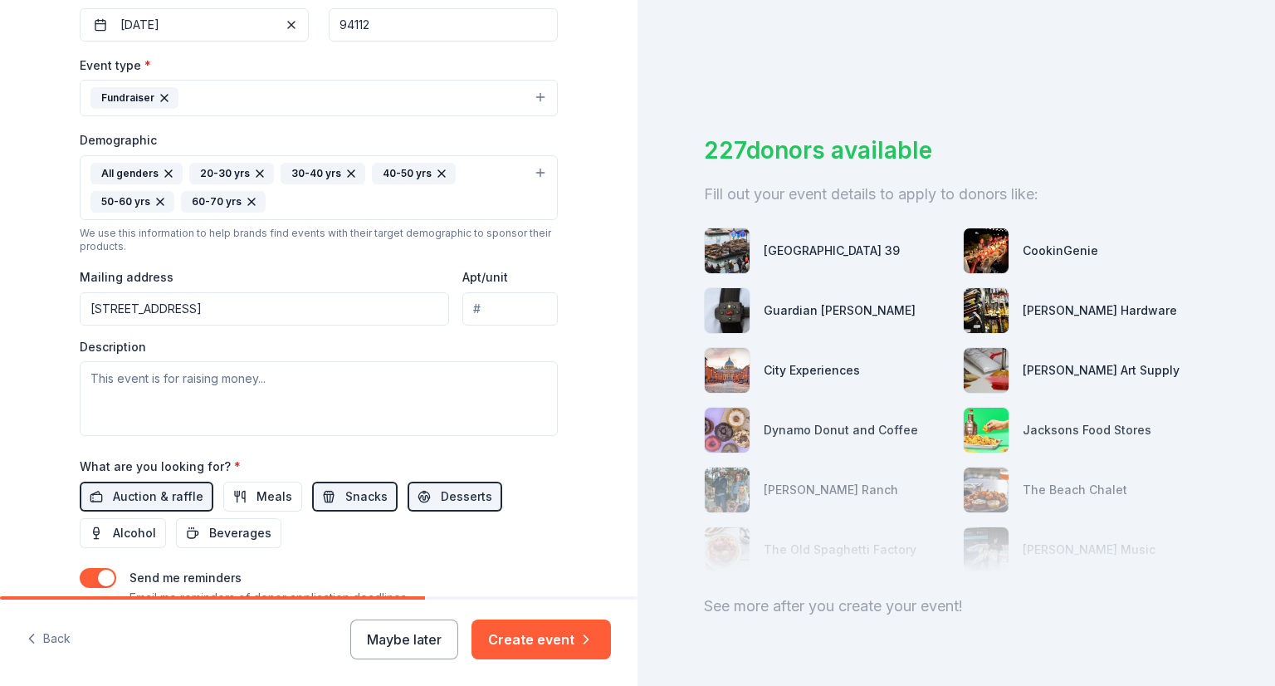
click at [194, 306] on input "[STREET_ADDRESS]" at bounding box center [264, 308] width 369 height 33
click at [260, 253] on div "Event type * Fundraiser Demographic All genders 20-30 yrs 30-40 yrs 40-50 yrs 5…" at bounding box center [319, 245] width 478 height 381
click at [475, 301] on input "Apt/unit" at bounding box center [509, 308] width 95 height 33
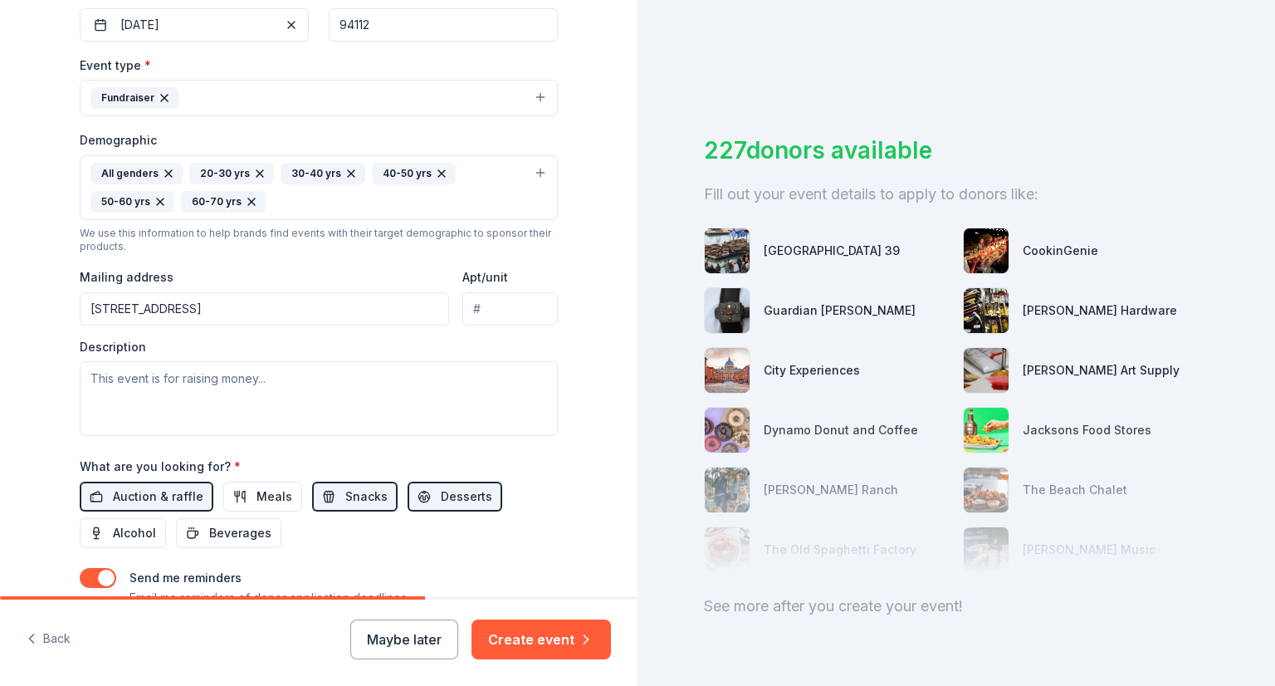
click at [473, 306] on input "Apt/unit" at bounding box center [509, 308] width 95 height 33
type input "#208"
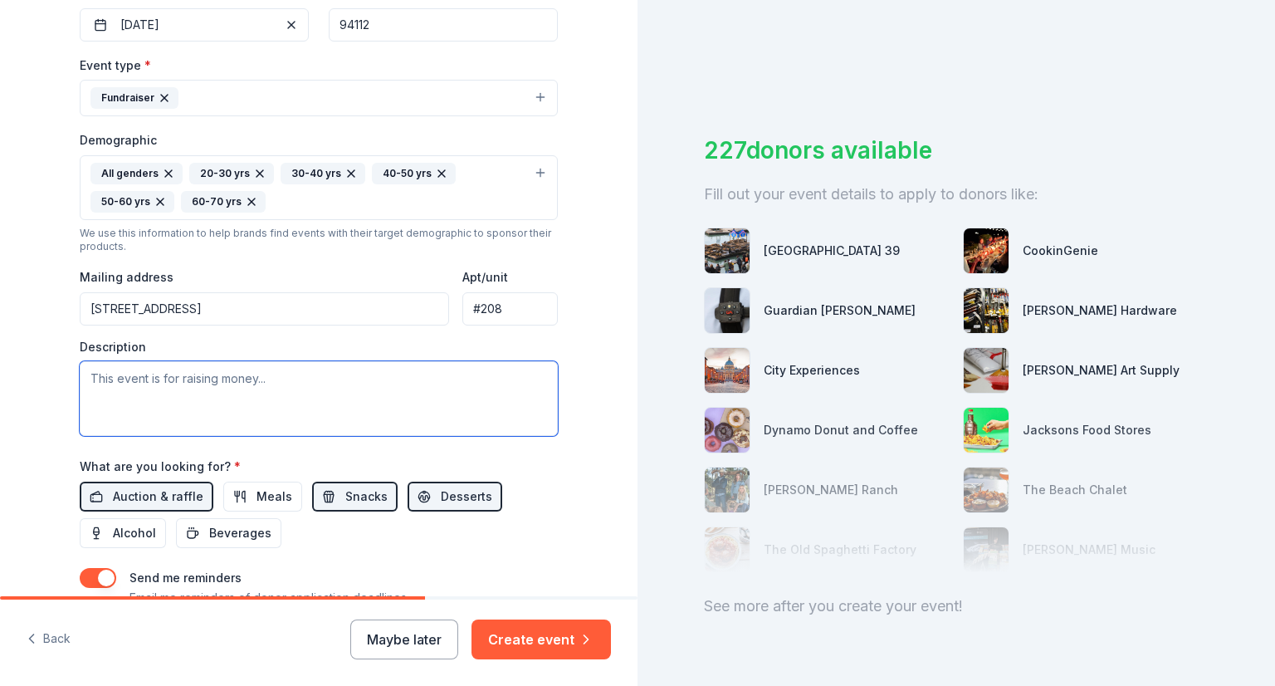
click at [335, 380] on textarea at bounding box center [319, 398] width 478 height 75
click at [331, 378] on textarea at bounding box center [319, 398] width 478 height 75
paste textarea "We are a nonprofit tax exempt 501(c)(3) organization founded in [DATE] with the…"
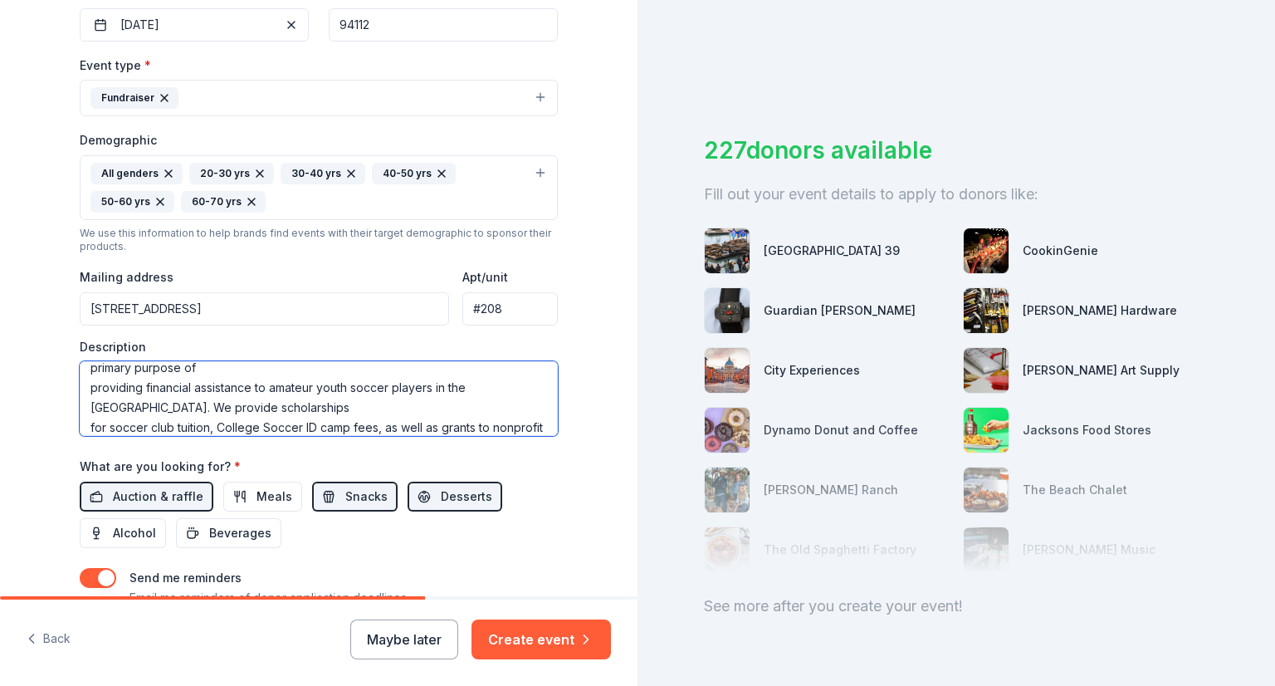
scroll to position [0, 0]
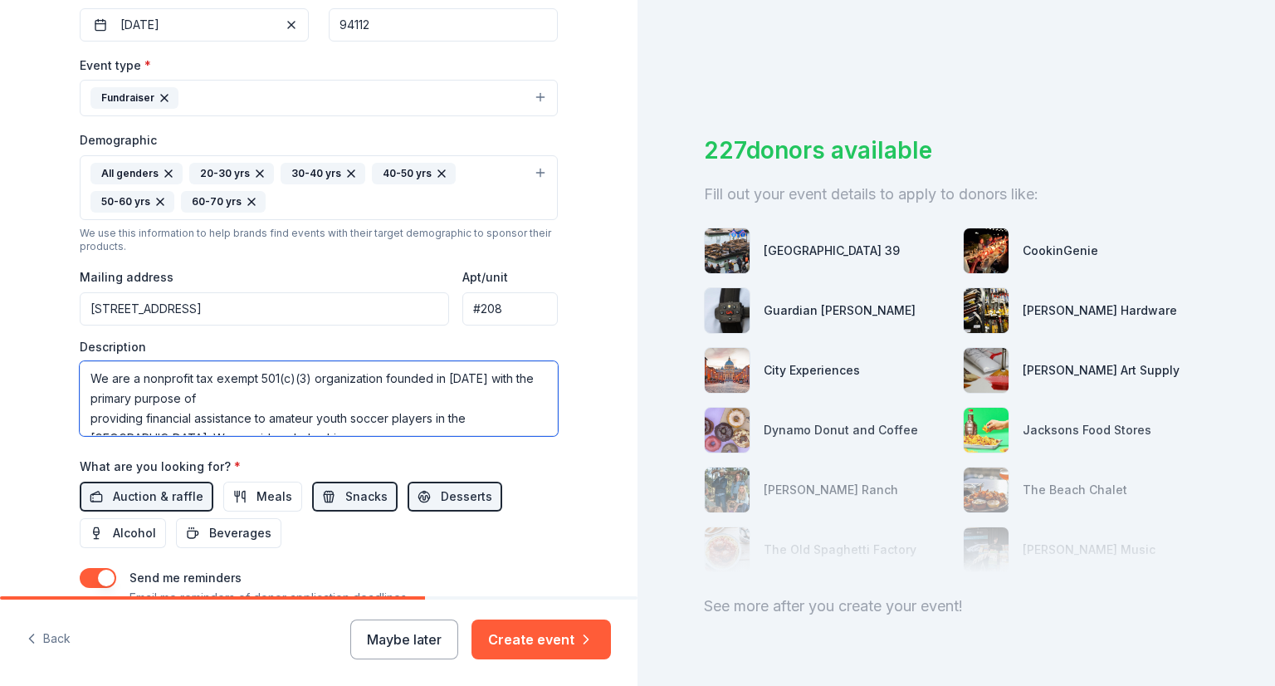
click at [224, 403] on textarea "We are a nonprofit tax exempt 501(c)(3) organization founded in [DATE] with the…" at bounding box center [319, 398] width 478 height 75
paste textarea "I am writing on behalf of the SFUFC Foundation Auction Committee, to request a …"
click at [83, 418] on textarea at bounding box center [319, 398] width 478 height 75
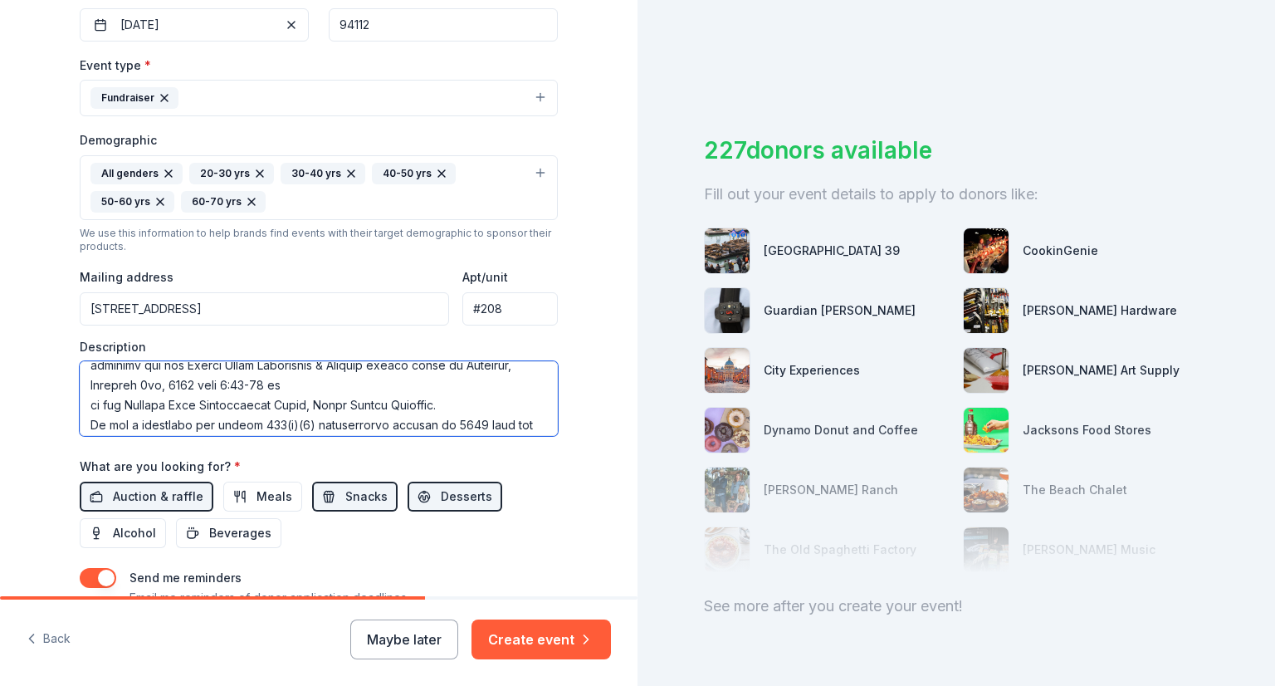
click at [80, 402] on textarea at bounding box center [319, 398] width 478 height 75
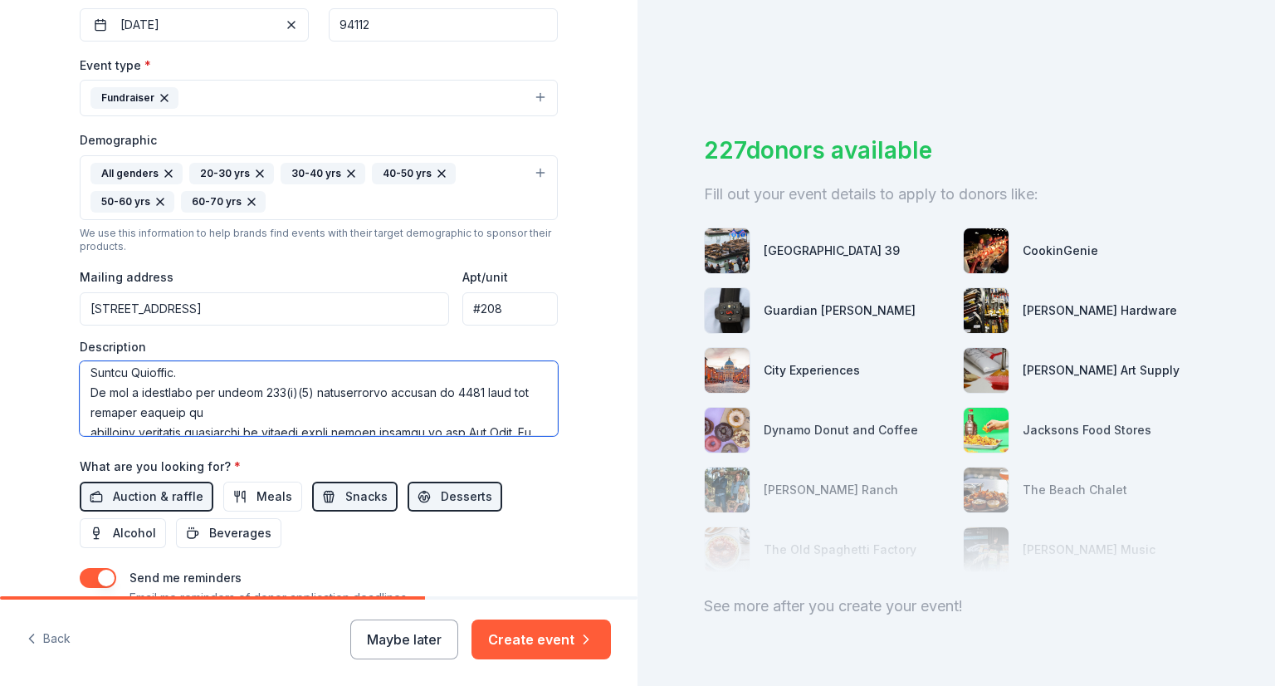
scroll to position [80, 0]
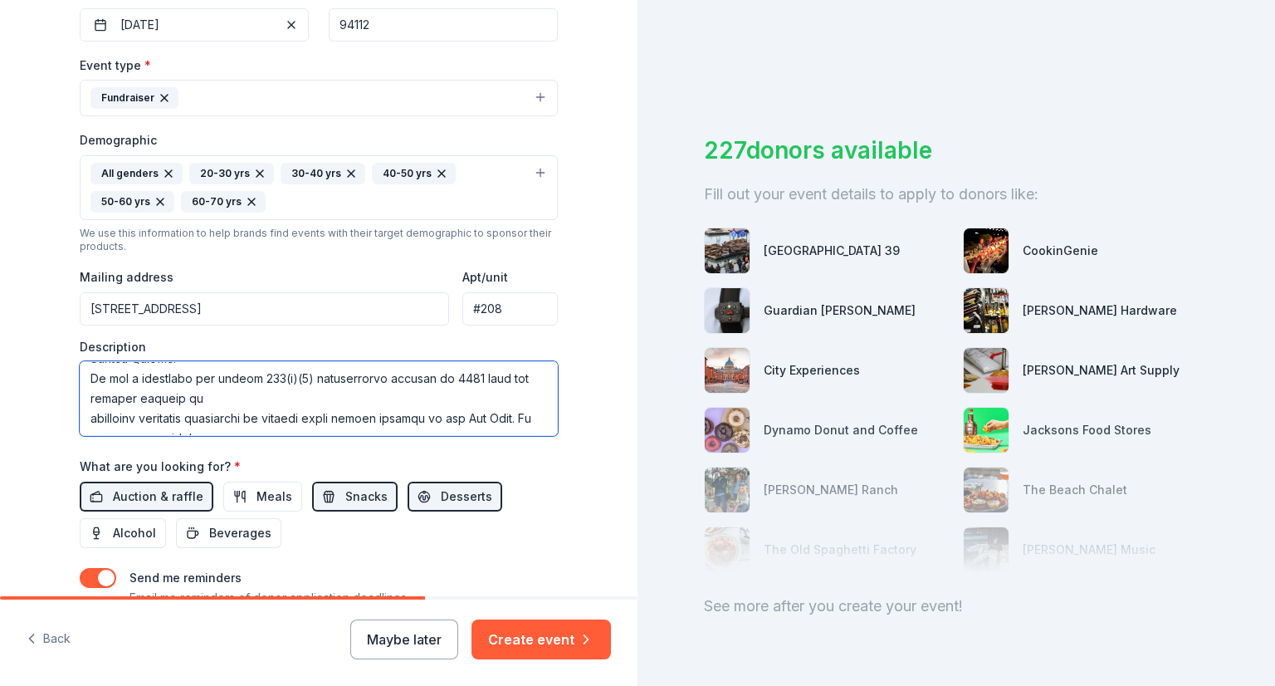
click at [85, 415] on textarea at bounding box center [319, 398] width 478 height 75
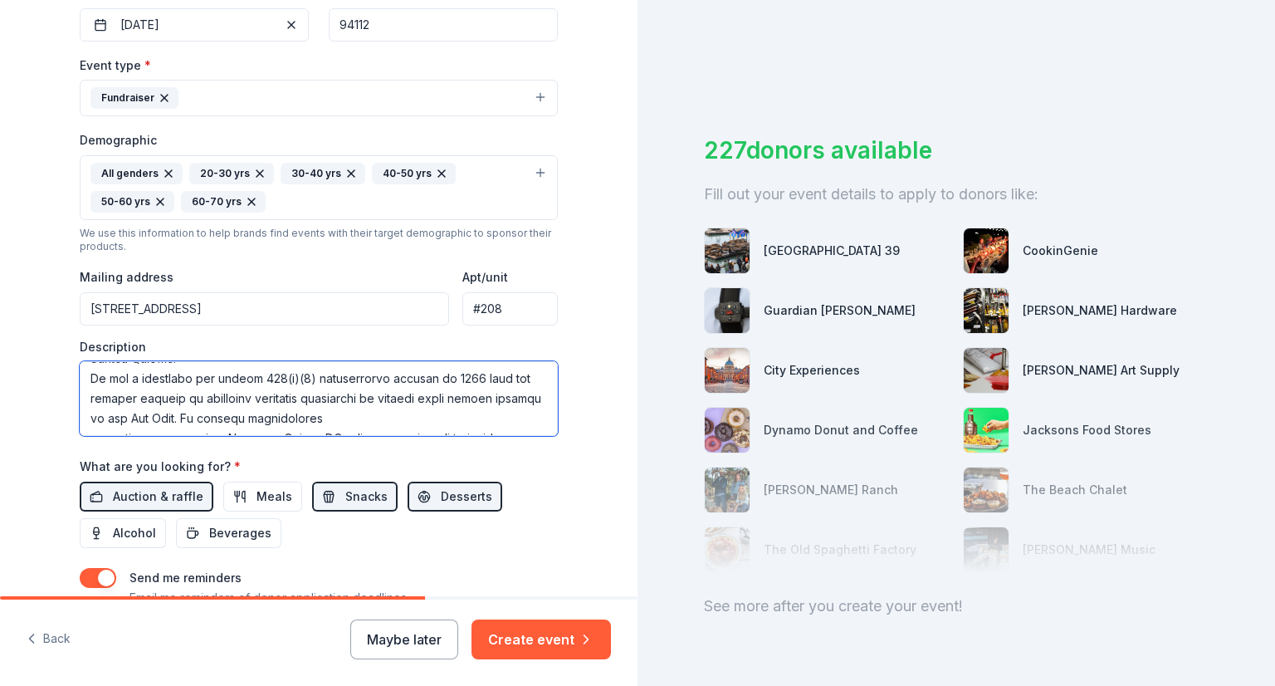
click at [361, 423] on textarea at bounding box center [319, 398] width 478 height 75
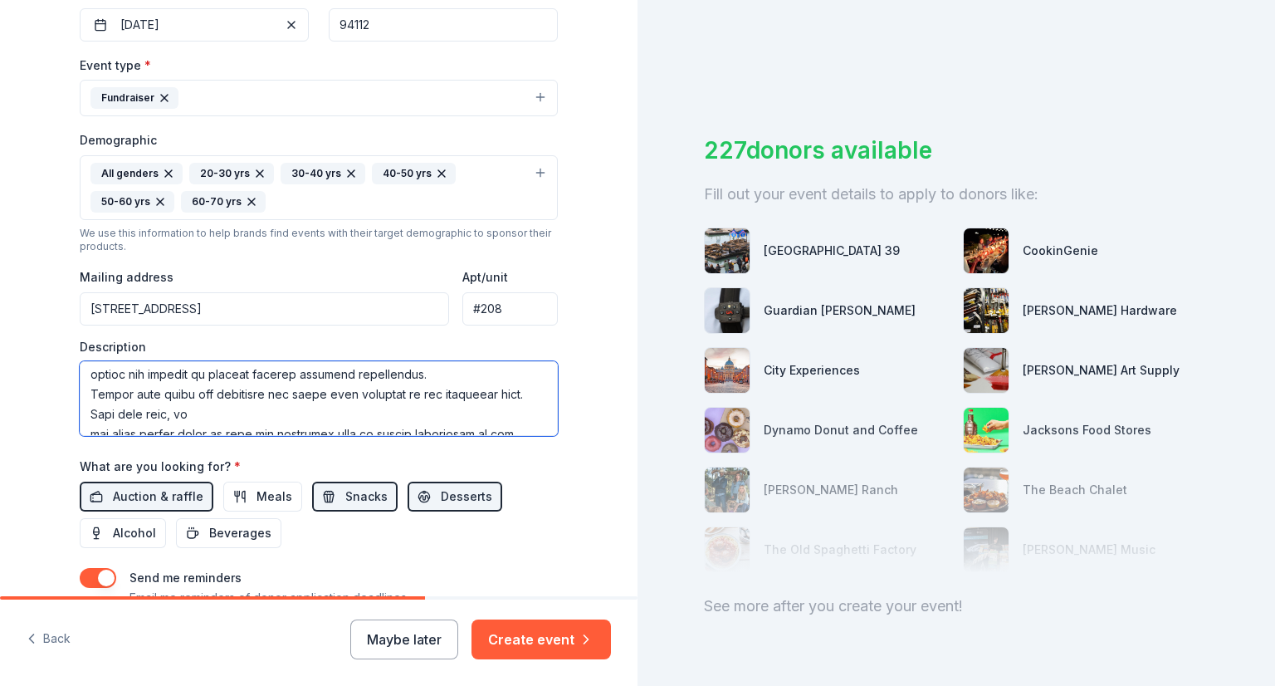
scroll to position [179, 0]
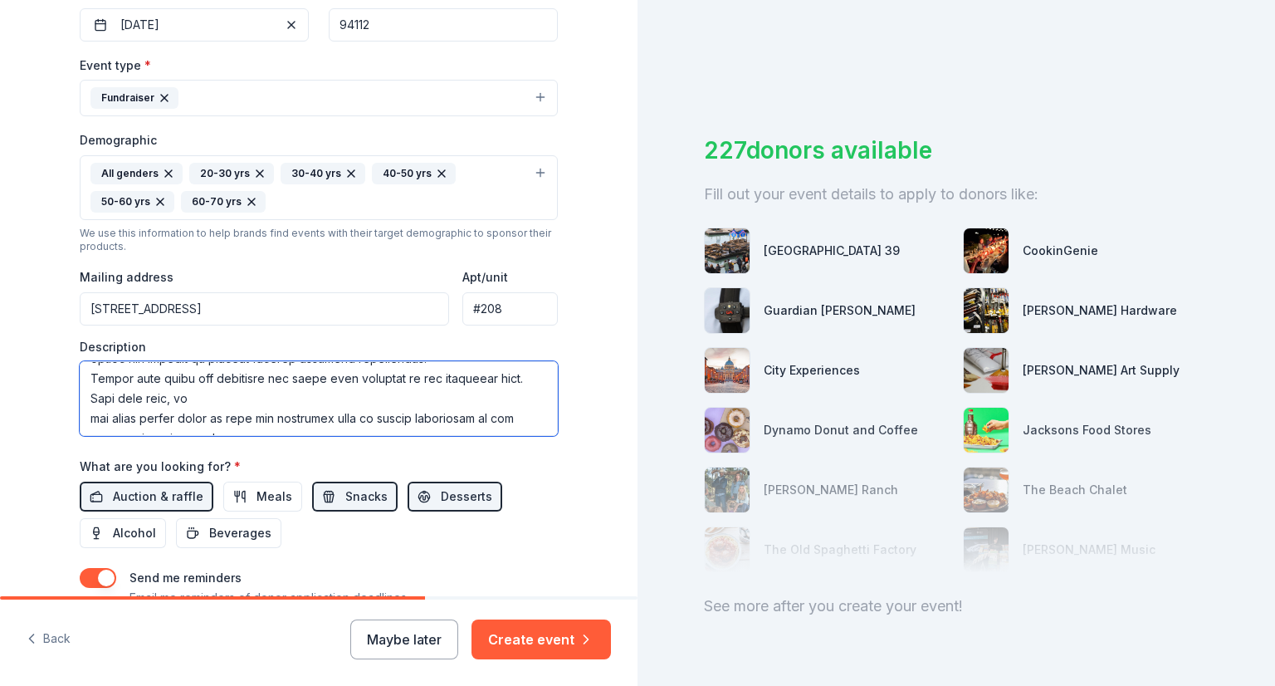
click at [242, 393] on textarea at bounding box center [319, 398] width 478 height 75
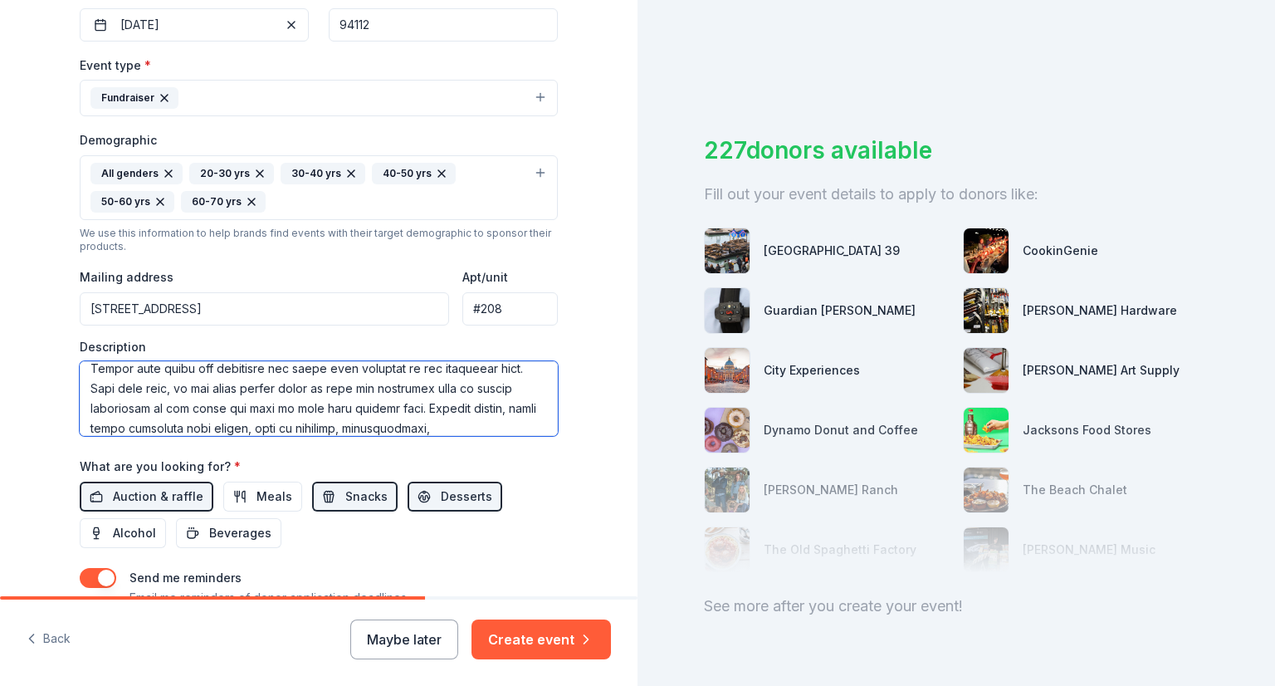
scroll to position [223, 0]
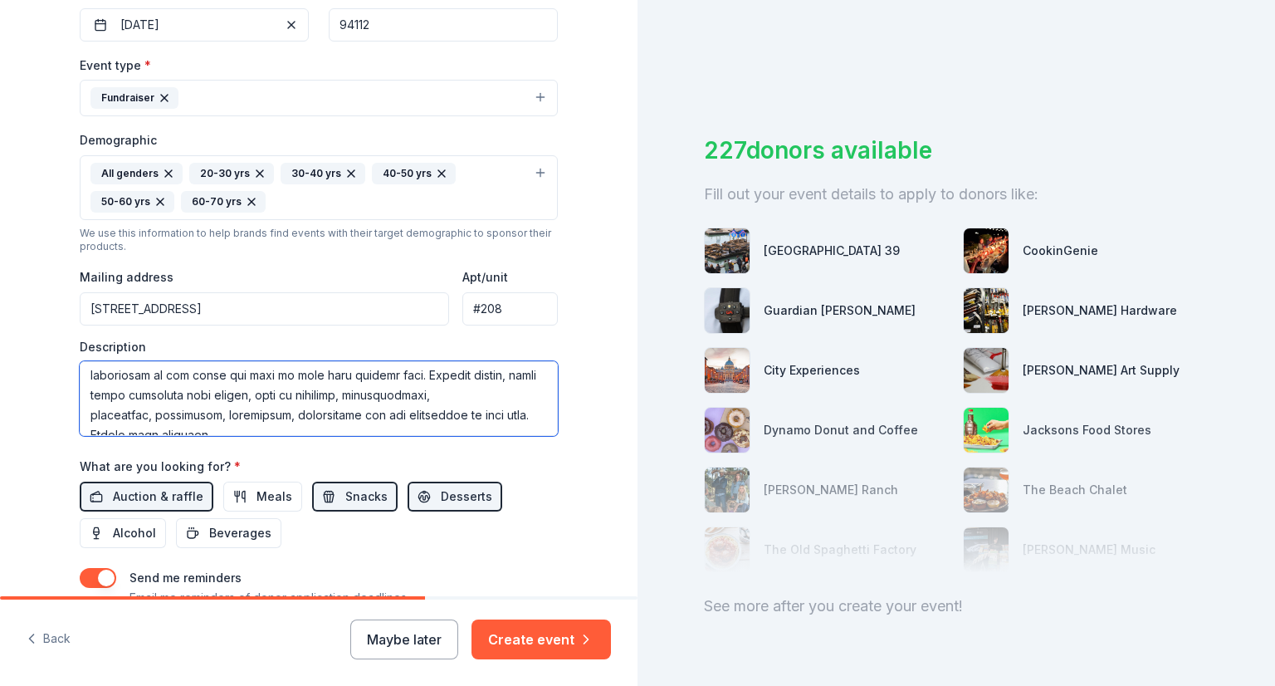
click at [478, 393] on textarea at bounding box center [319, 398] width 478 height 75
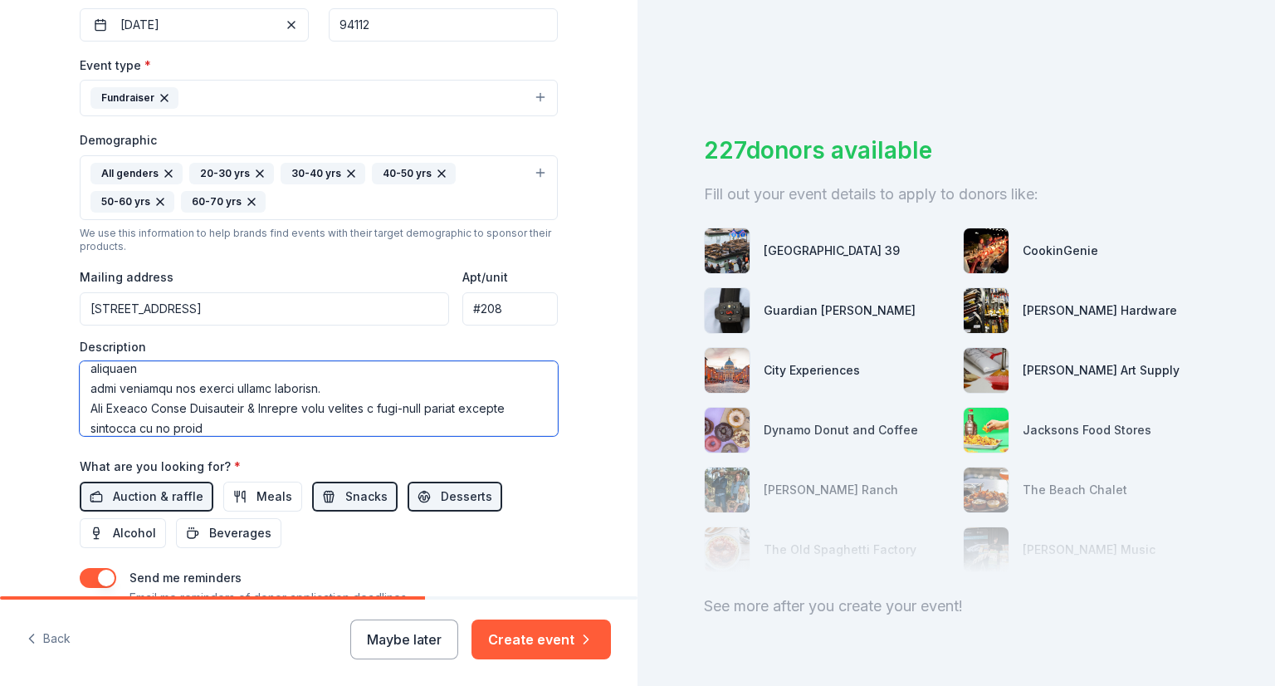
scroll to position [302, 0]
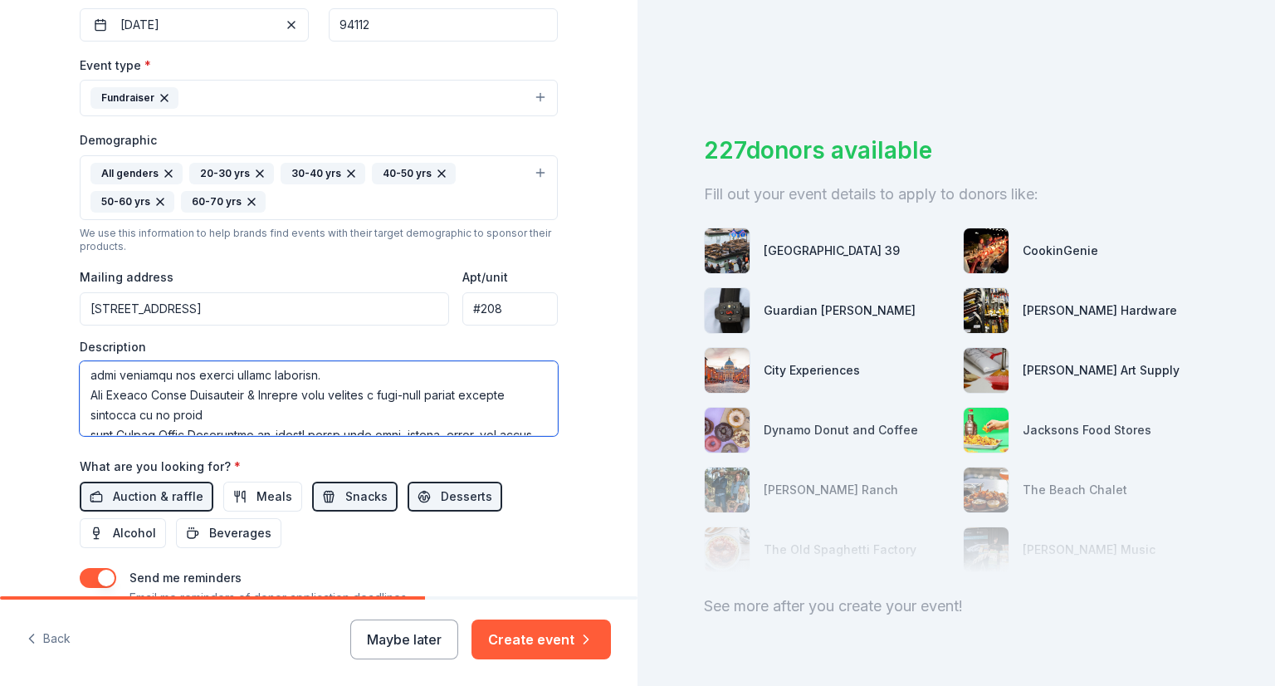
click at [379, 381] on textarea at bounding box center [319, 398] width 478 height 75
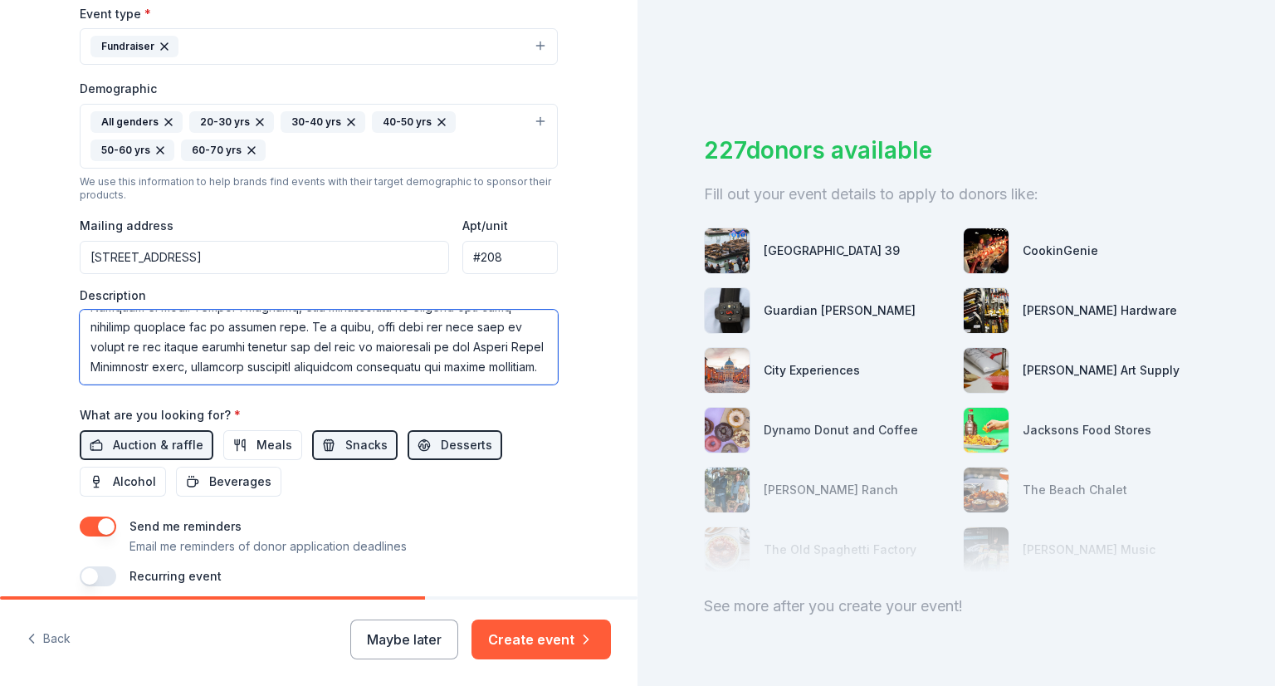
scroll to position [540, 0]
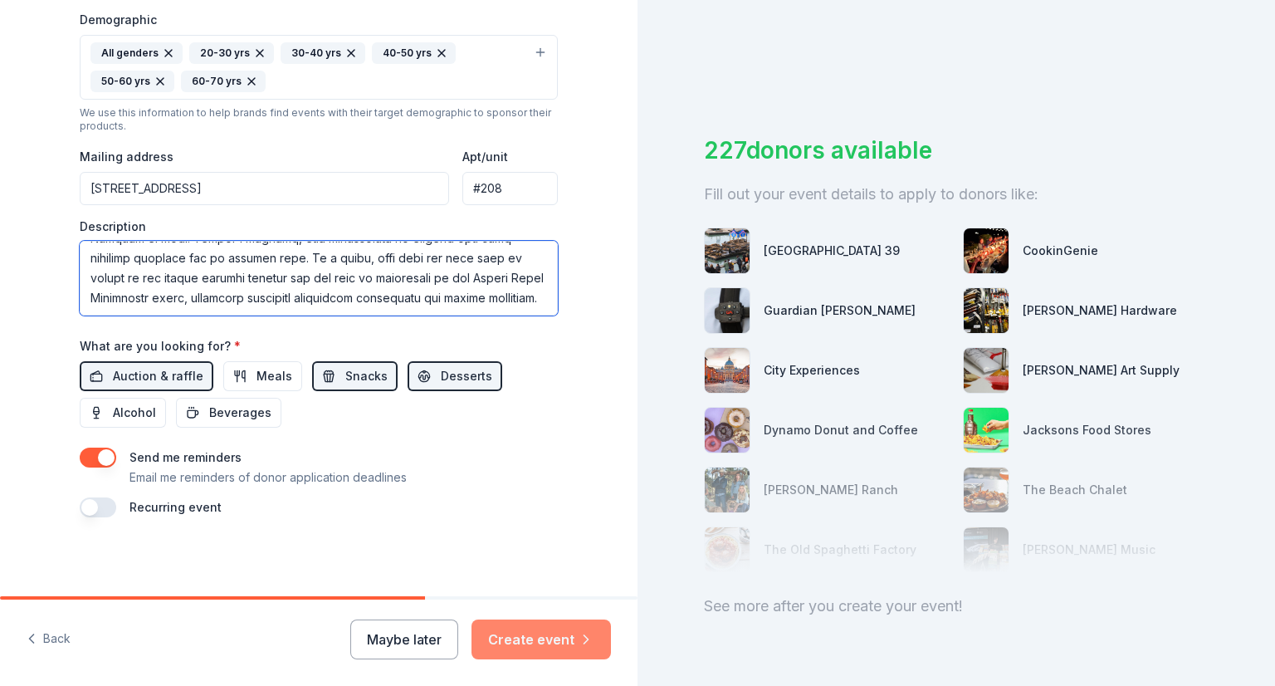
type textarea "I am writing on behalf of the SFUFC Foundation Auction Committee, to request a …"
click at [502, 631] on button "Create event" at bounding box center [541, 639] width 139 height 40
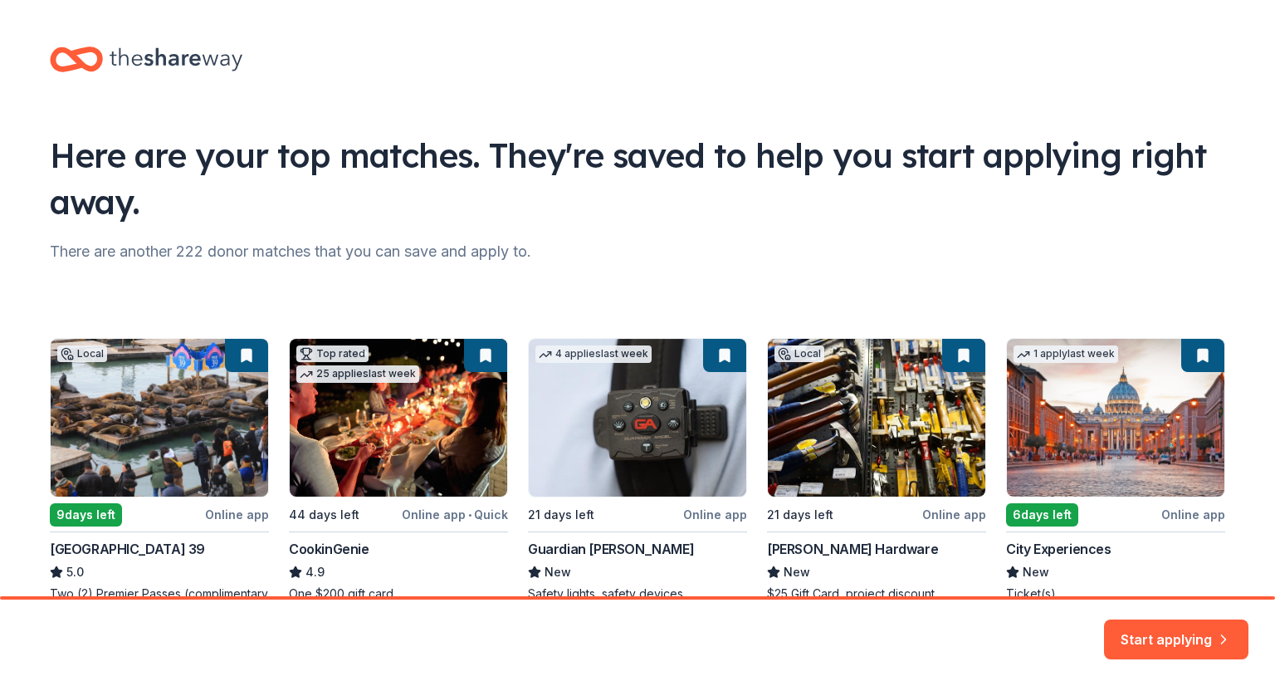
drag, startPoint x: 1269, startPoint y: 160, endPoint x: 1252, endPoint y: 219, distance: 61.2
click at [1252, 219] on html "[STREET_ADDRESS] [GEOGRAPHIC_DATA] [GEOGRAPHIC_DATA] [STREET_ADDRESS] Rotary Cl…" at bounding box center [637, 343] width 1275 height 686
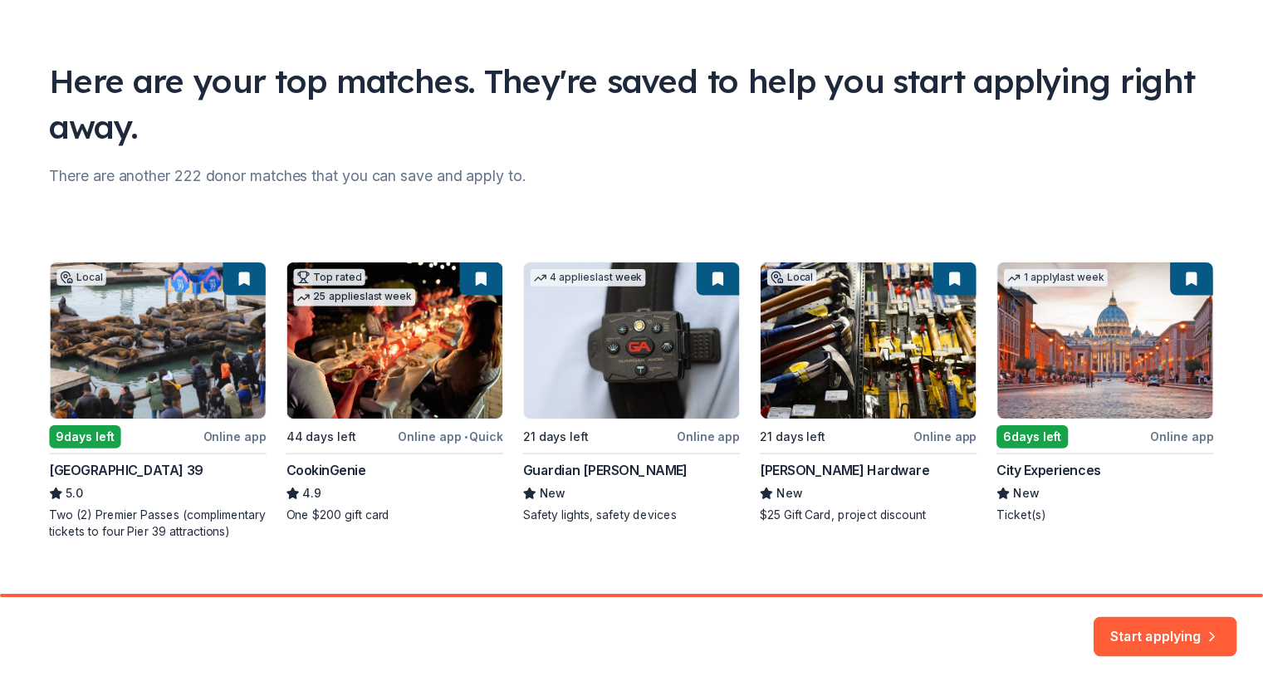
scroll to position [102, 0]
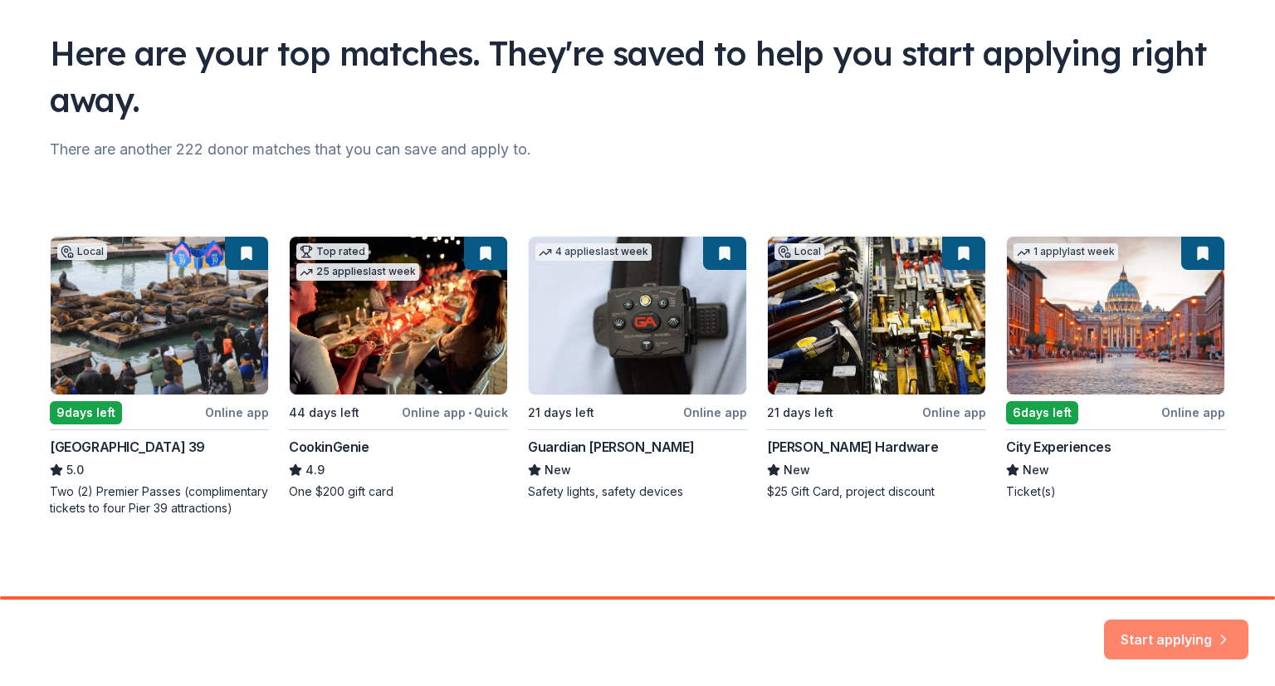
click at [1188, 635] on button "Start applying" at bounding box center [1176, 629] width 144 height 40
